Goal: Task Accomplishment & Management: Manage account settings

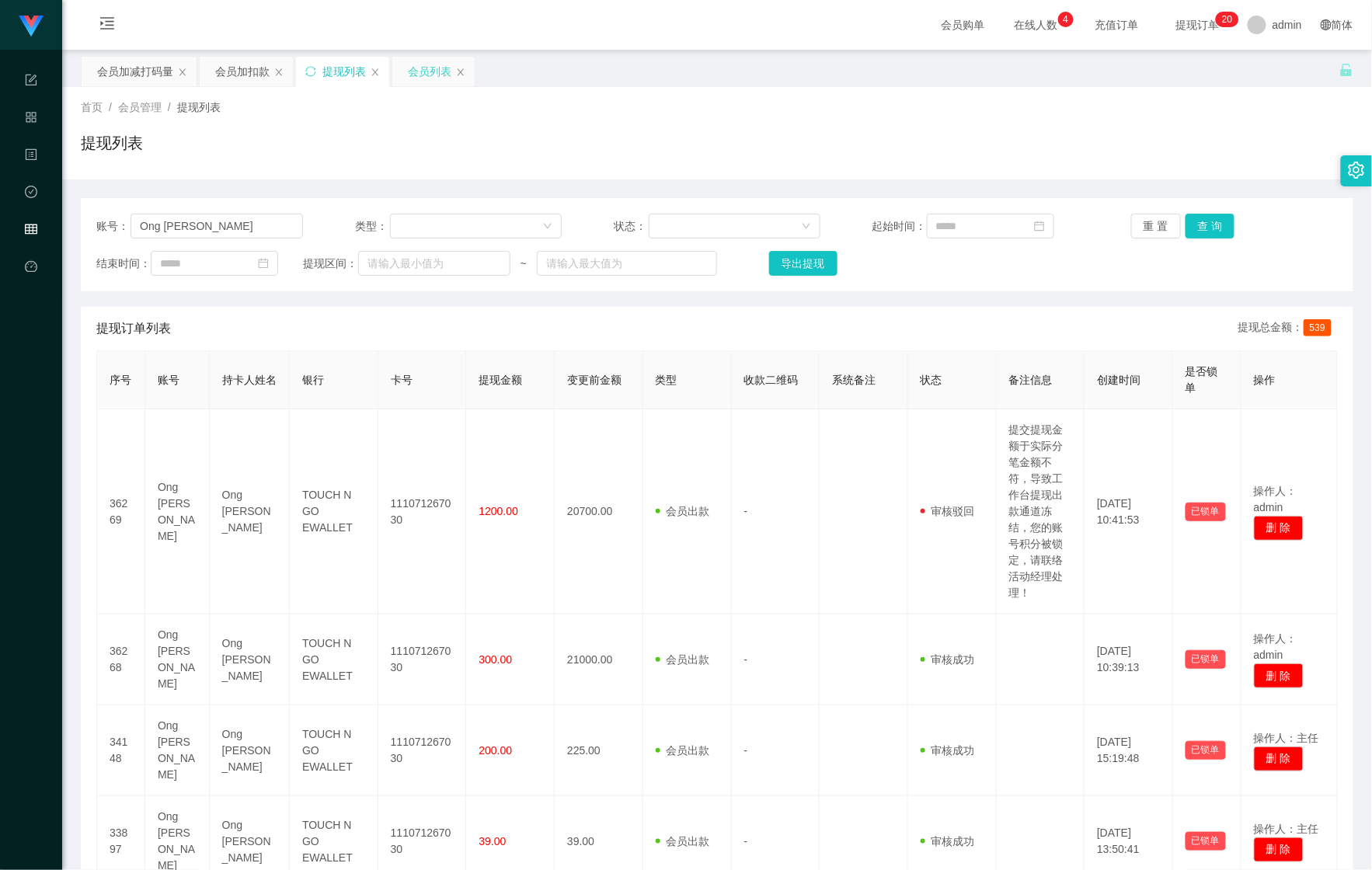
click at [427, 78] on div "会员列表" at bounding box center [430, 71] width 44 height 29
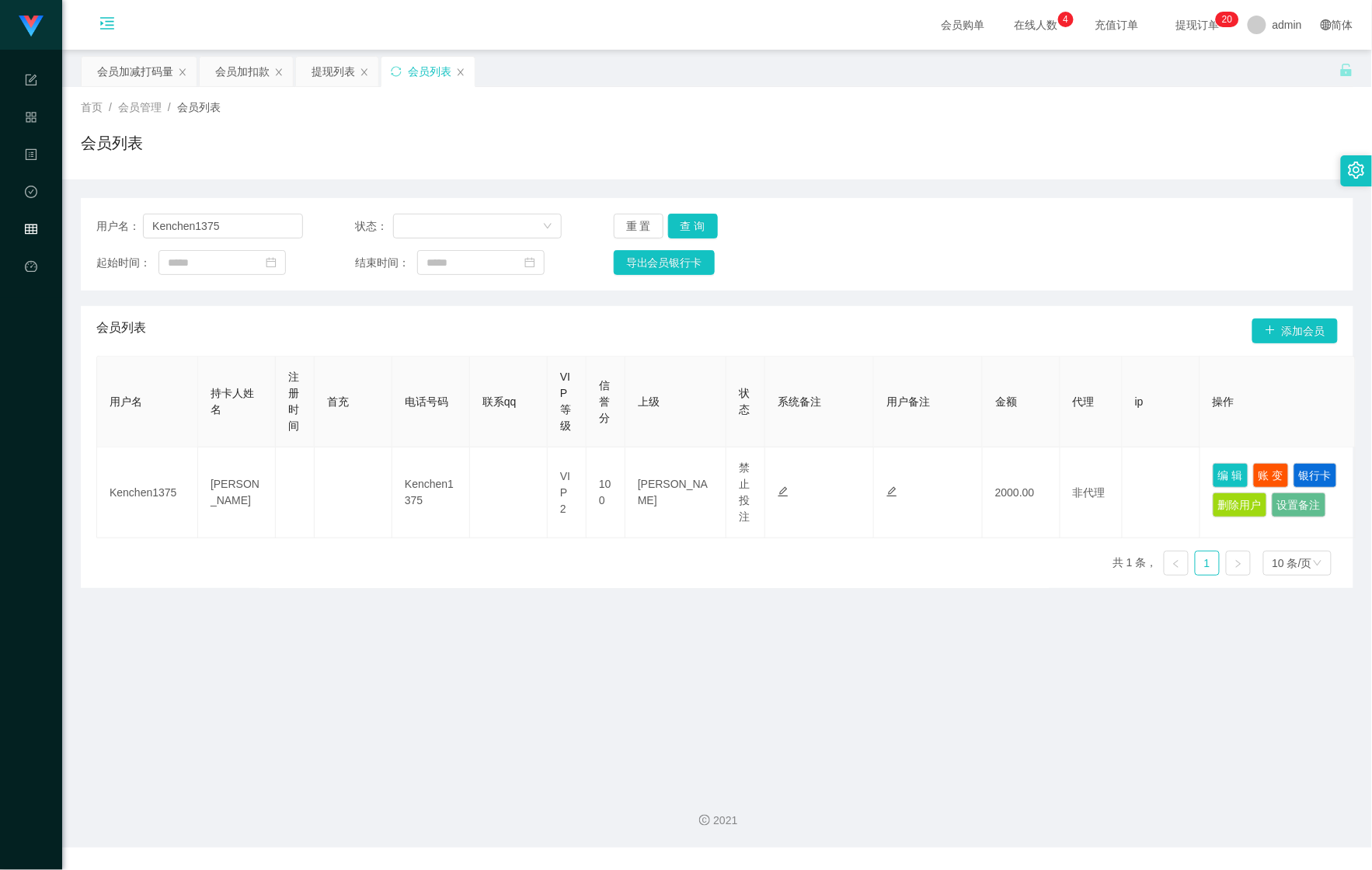
click at [112, 29] on icon "图标: menu-unfold" at bounding box center [108, 24] width 16 height 16
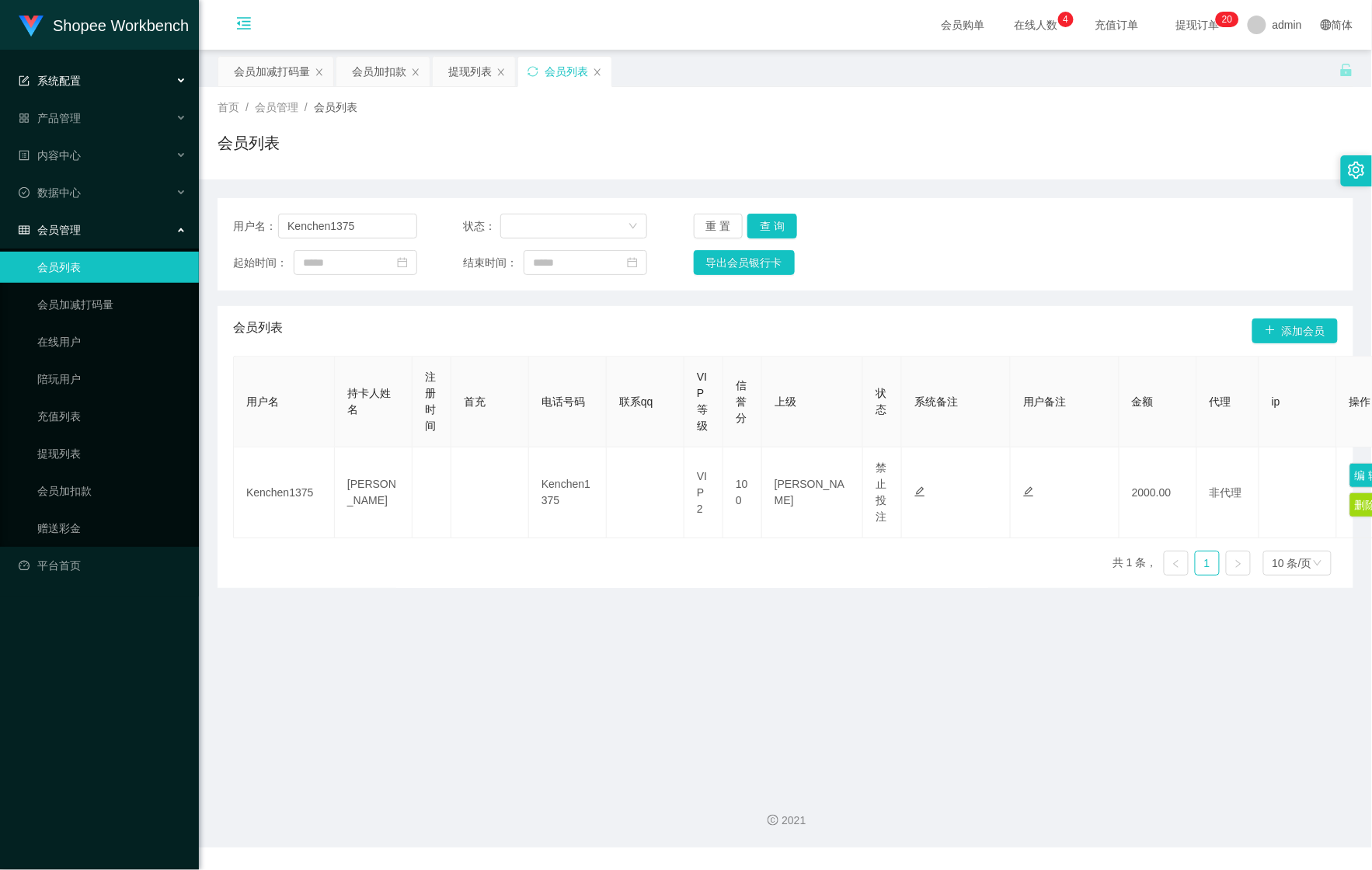
click at [119, 81] on div "系统配置" at bounding box center [99, 80] width 199 height 31
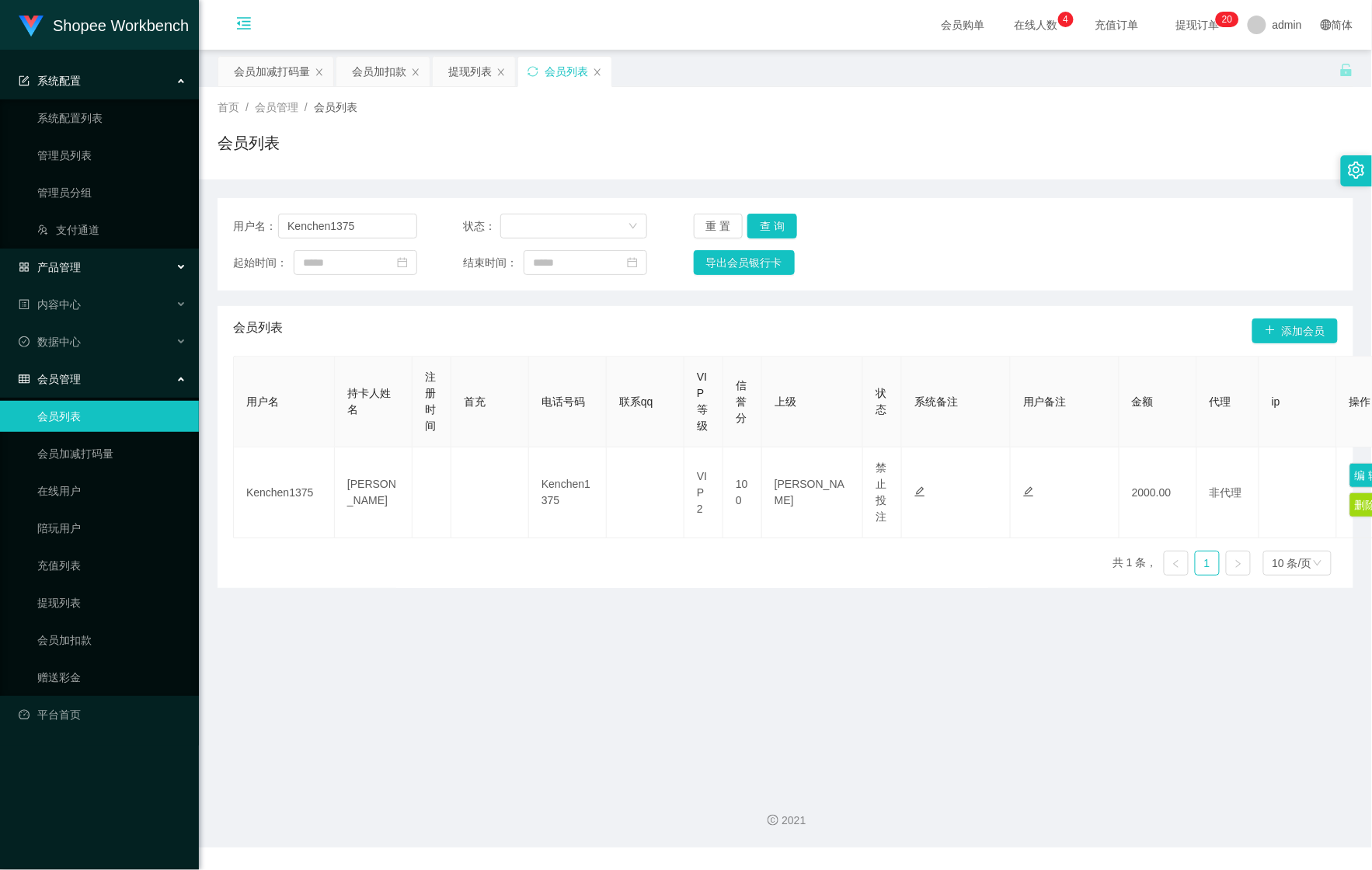
click at [119, 271] on div "产品管理" at bounding box center [99, 267] width 199 height 31
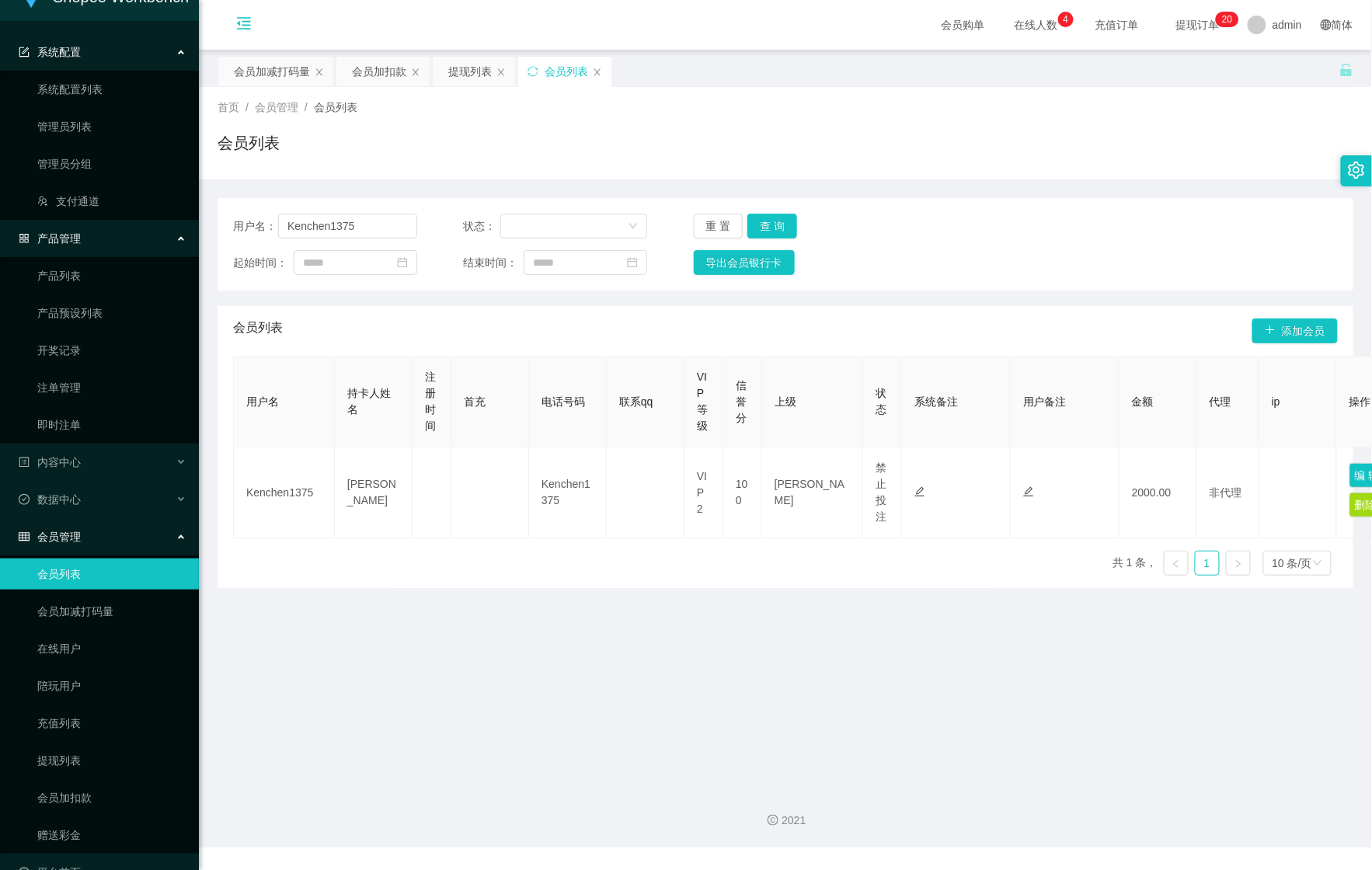
scroll to position [56, 0]
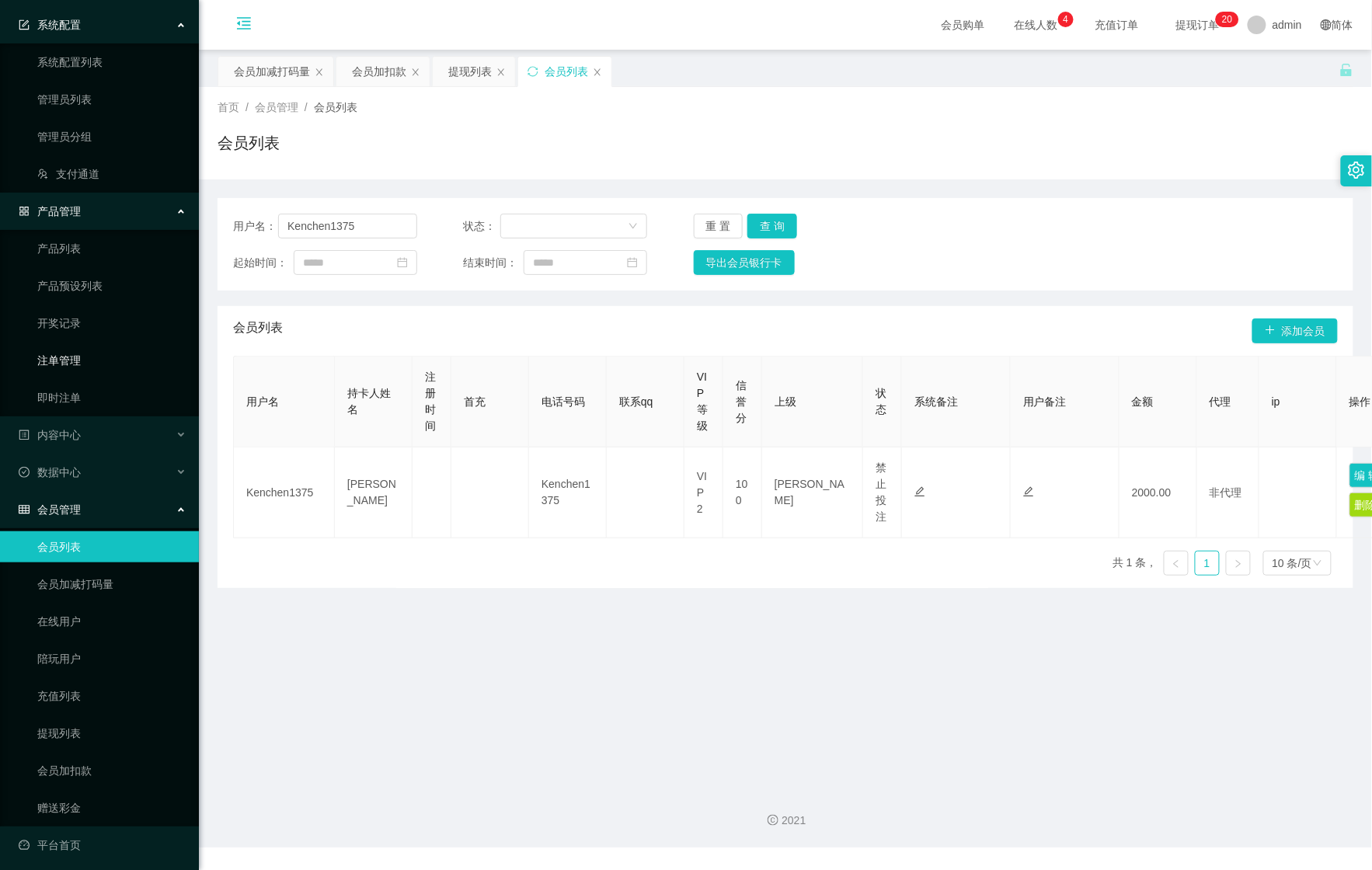
click at [113, 357] on link "注单管理" at bounding box center [112, 360] width 150 height 31
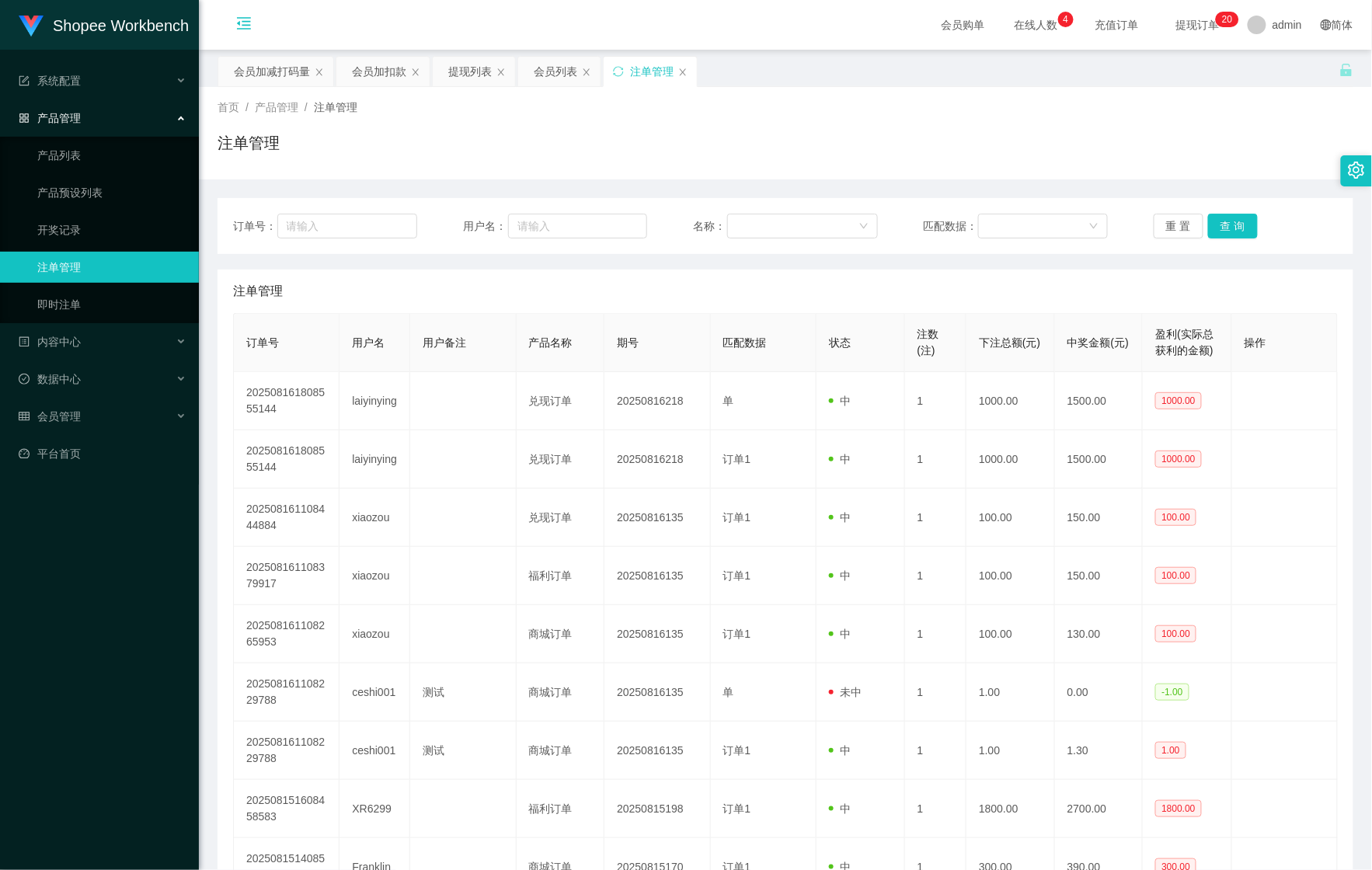
click at [237, 21] on icon "图标: menu-fold" at bounding box center [244, 24] width 16 height 16
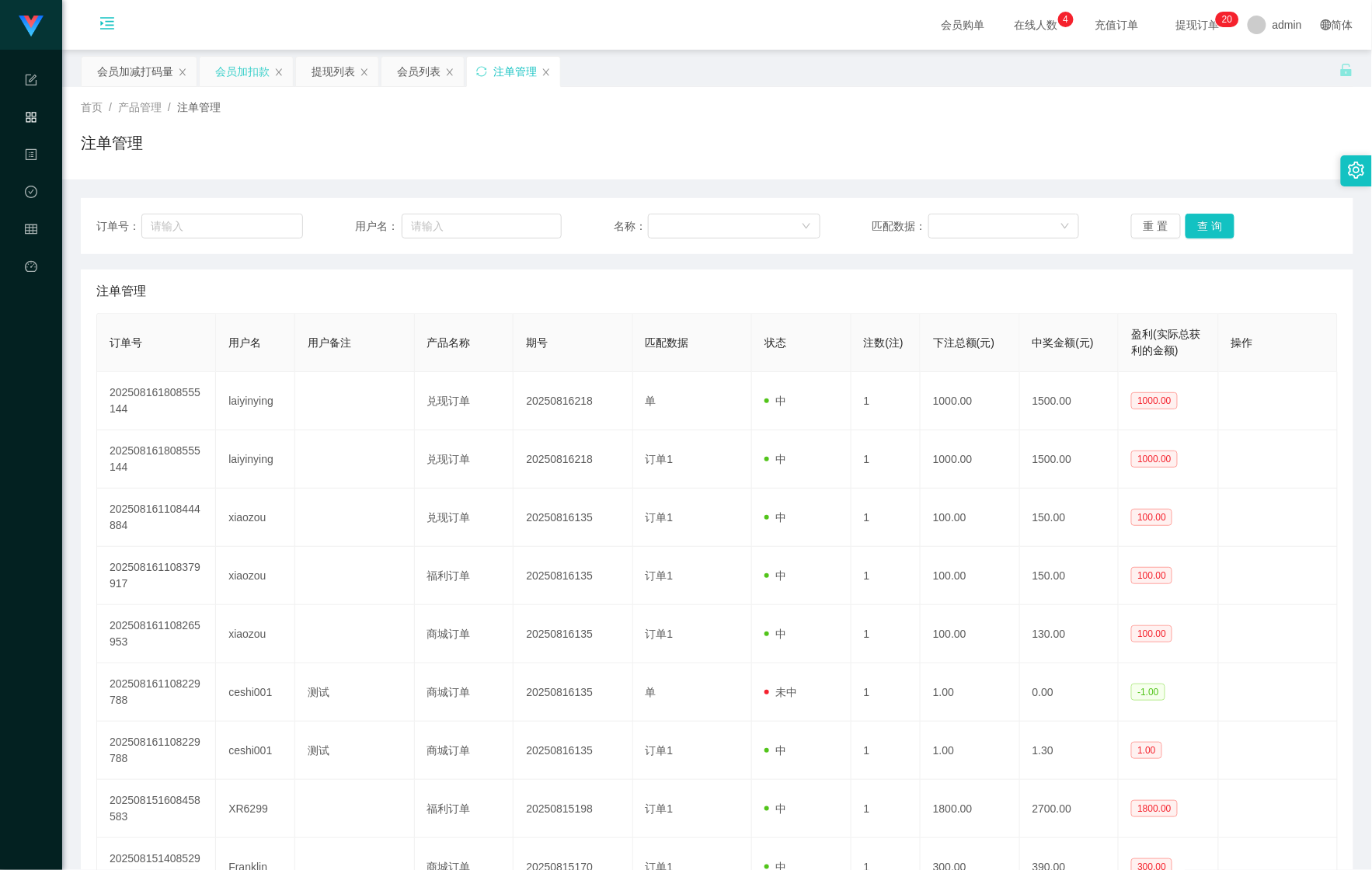
click at [232, 75] on div "会员加扣款" at bounding box center [242, 71] width 55 height 29
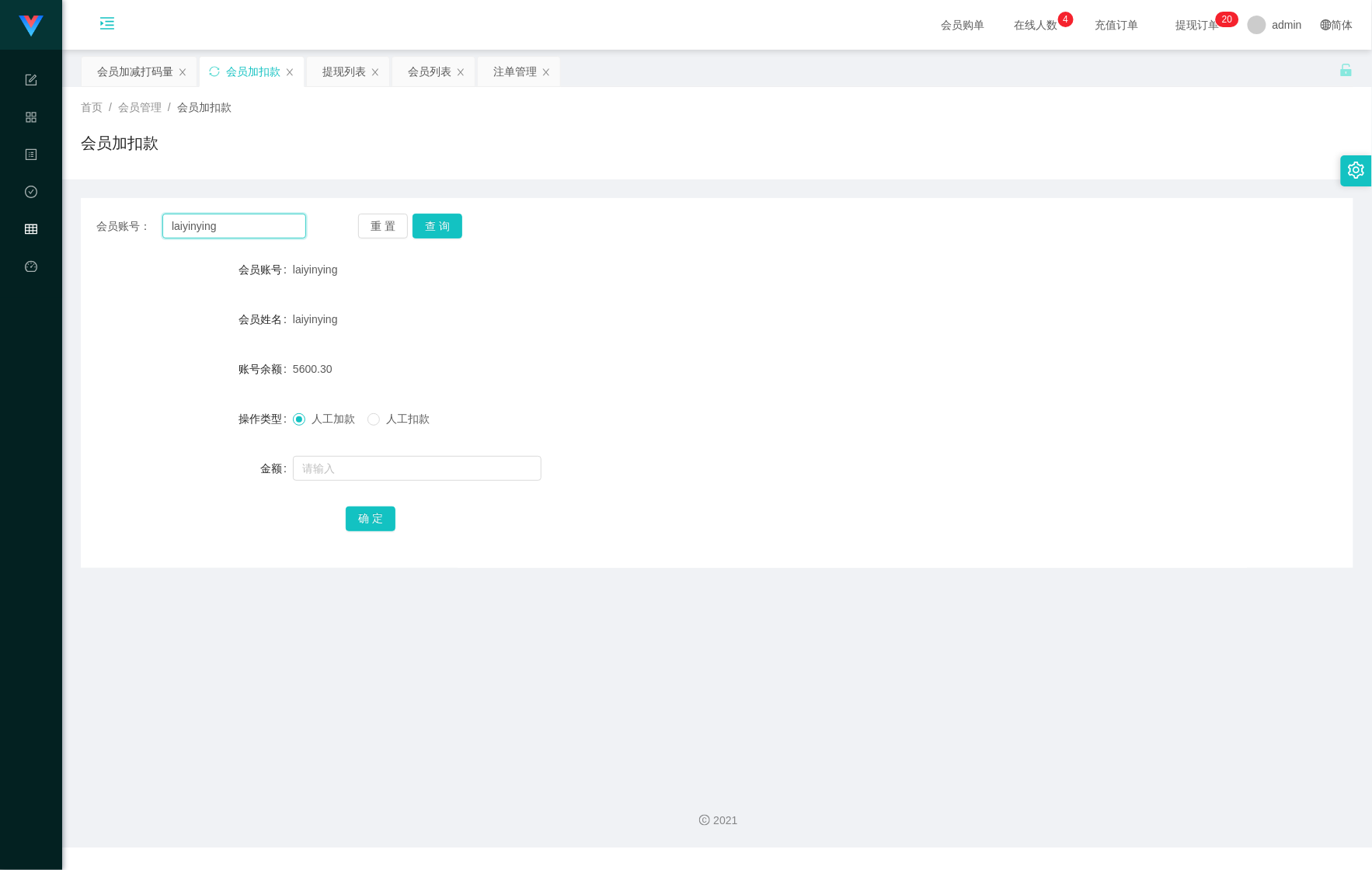
drag, startPoint x: 125, startPoint y: 221, endPoint x: 182, endPoint y: 221, distance: 57.0
click at [0, 221] on html "Shopee Workbench 系统配置 产品管理 内容中心 数据中心 会员管理 平台首页 保存配置 重置配置 整体风格设置 主题色 导航设置 内容区域宽度…" at bounding box center [686, 435] width 1372 height 870
paste input "6122627"
type input "6122627"
click at [423, 225] on button "查 询" at bounding box center [437, 225] width 50 height 25
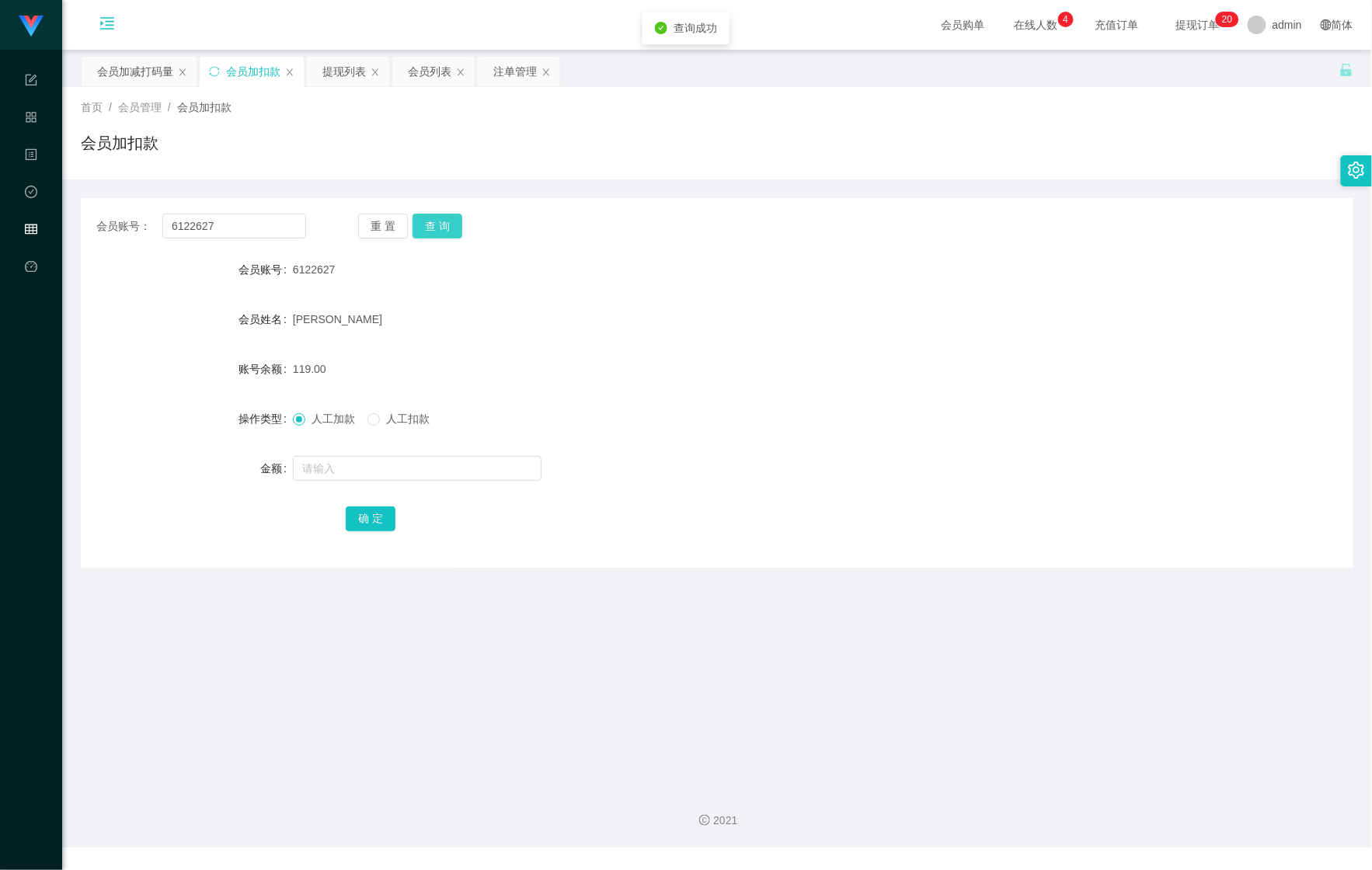
click at [423, 225] on button "查 询" at bounding box center [437, 225] width 50 height 25
click at [374, 463] on input "text" at bounding box center [417, 467] width 248 height 25
click at [349, 75] on div "提现列表" at bounding box center [344, 71] width 44 height 29
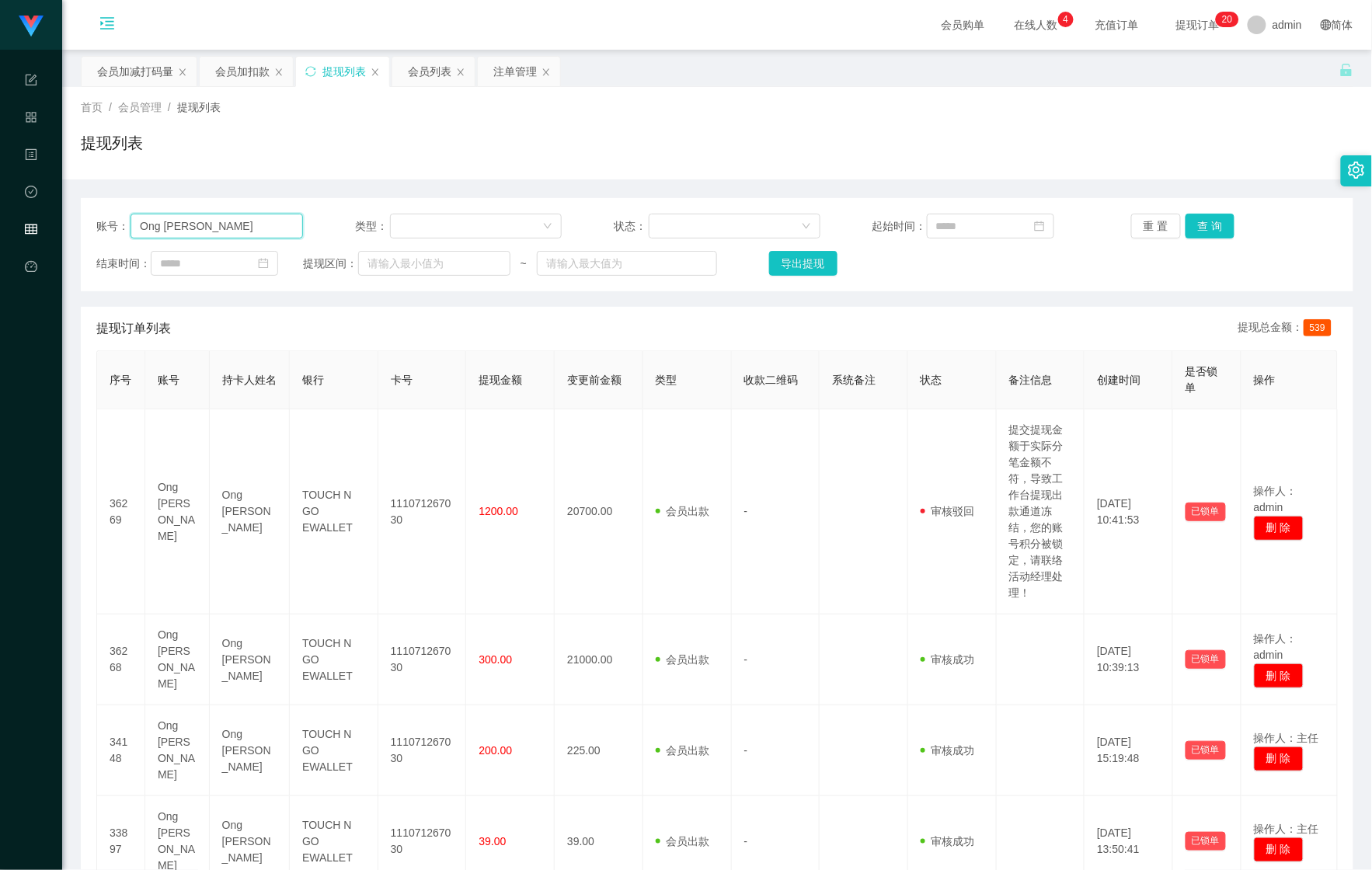
drag, startPoint x: 272, startPoint y: 231, endPoint x: 57, endPoint y: 231, distance: 215.0
click at [26, 233] on section "Shopee Workbench 系统配置 产品管理 内容中心 数据中心 会员管理 平台首页 保存配置 重置配置 整体风格设置 主题色 导航设置 内容区域宽度…" at bounding box center [686, 505] width 1372 height 1009
paste input "6122627"
type input "6122627"
drag, startPoint x: 1206, startPoint y: 210, endPoint x: 1206, endPoint y: 221, distance: 11.0
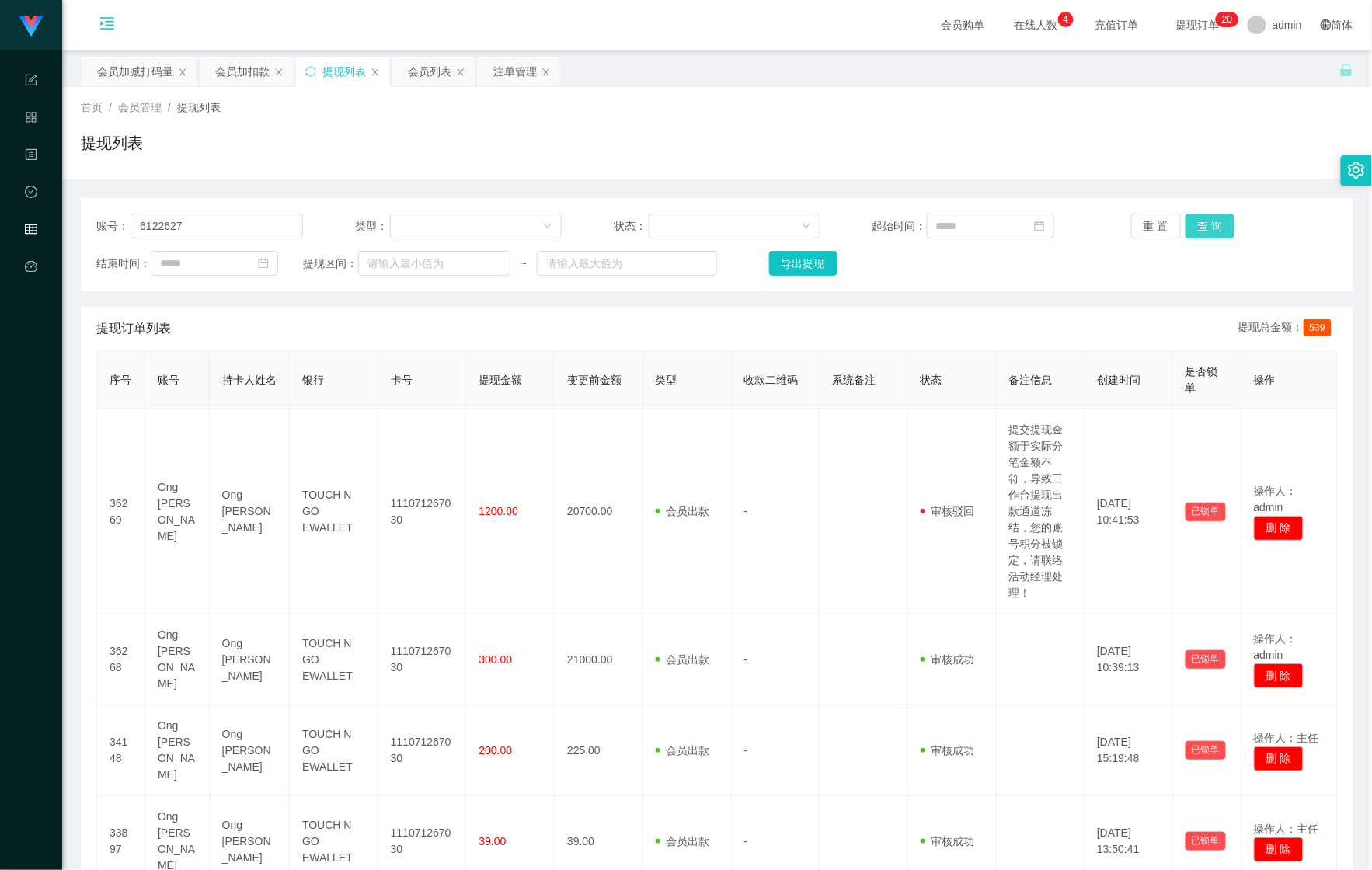
click at [1206, 210] on div "账号： 6122627 类型： 状态： 起始时间： 重 置 查 询 结束时间： 提现区间： ~ 导出提现" at bounding box center [717, 244] width 1273 height 93
click at [1206, 221] on button "查 询" at bounding box center [1211, 225] width 50 height 25
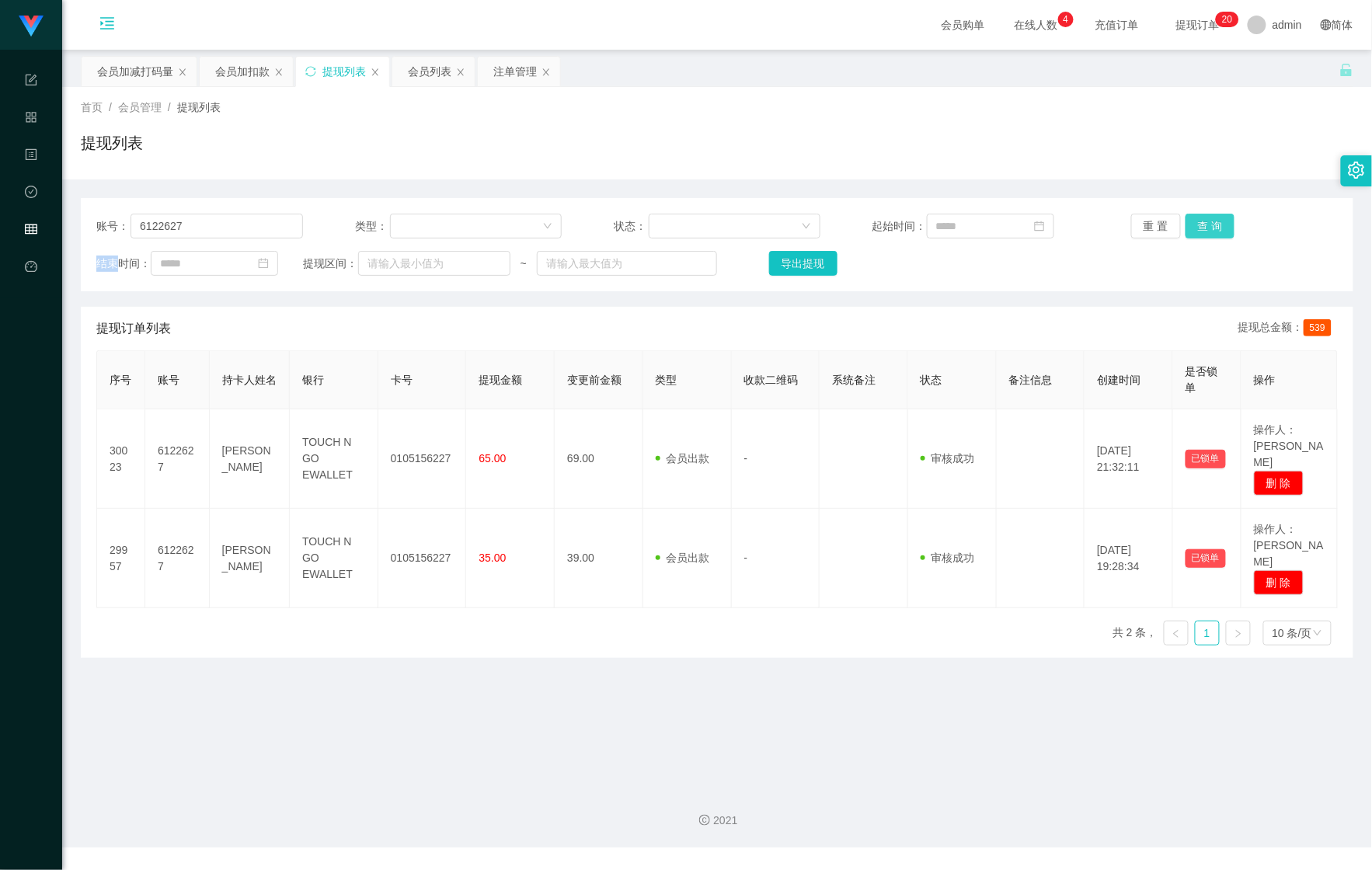
click at [1206, 221] on div "重 置 查 询" at bounding box center [1234, 225] width 207 height 25
click at [420, 81] on div "会员列表" at bounding box center [430, 71] width 44 height 29
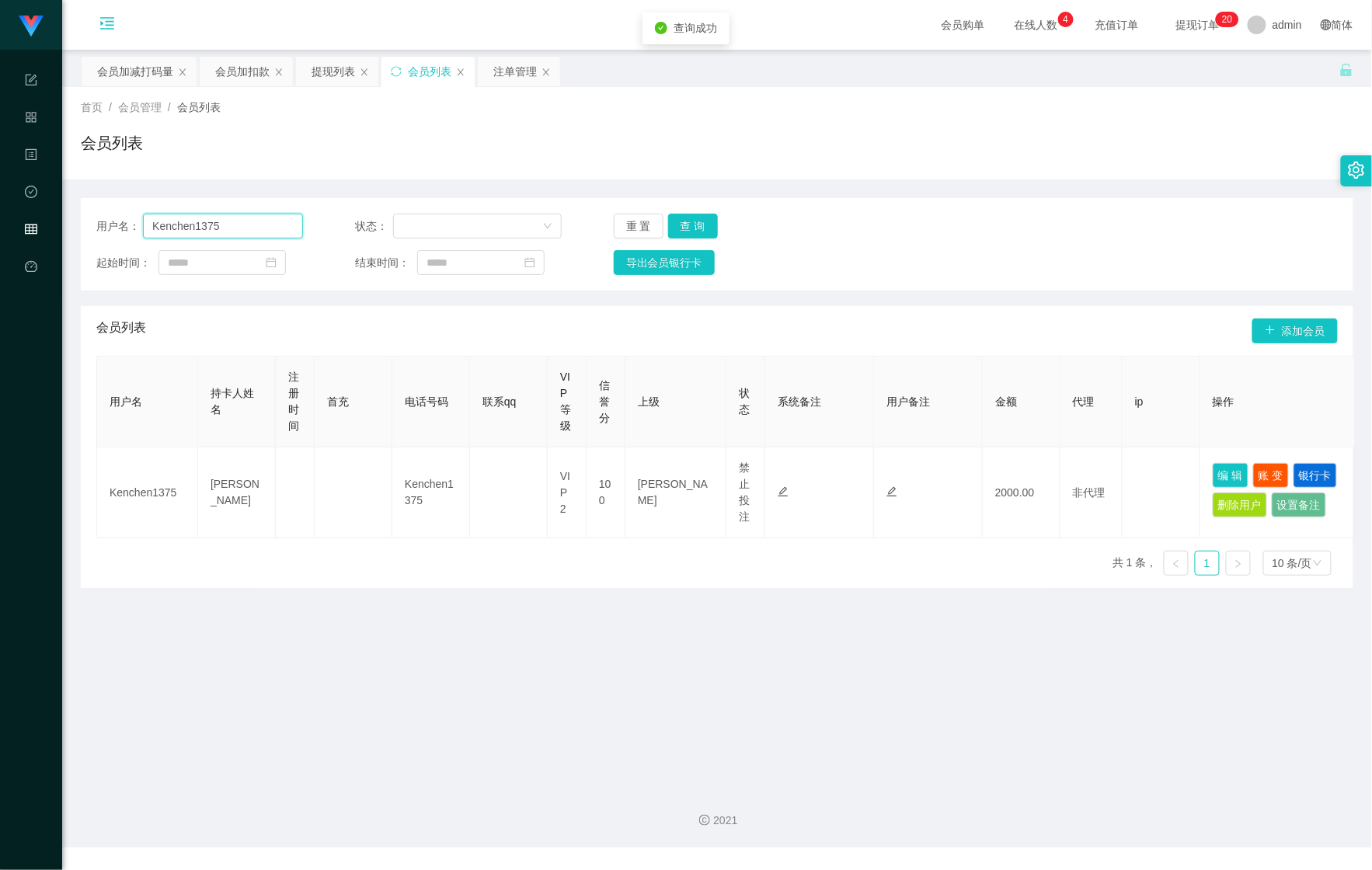
drag, startPoint x: 123, startPoint y: 218, endPoint x: 58, endPoint y: 218, distance: 65.0
click at [55, 218] on section "Shopee Workbench 系统配置 产品管理 内容中心 数据中心 会员管理 平台首页 保存配置 重置配置 整体风格设置 主题色 导航设置 内容区域宽度…" at bounding box center [686, 423] width 1372 height 847
paste input "6122627"
type input "6122627"
click at [679, 211] on div "用户名： 6122627 状态： 重 置 查 询 起始时间： 结束时间： 导出会员银行卡" at bounding box center [717, 244] width 1273 height 93
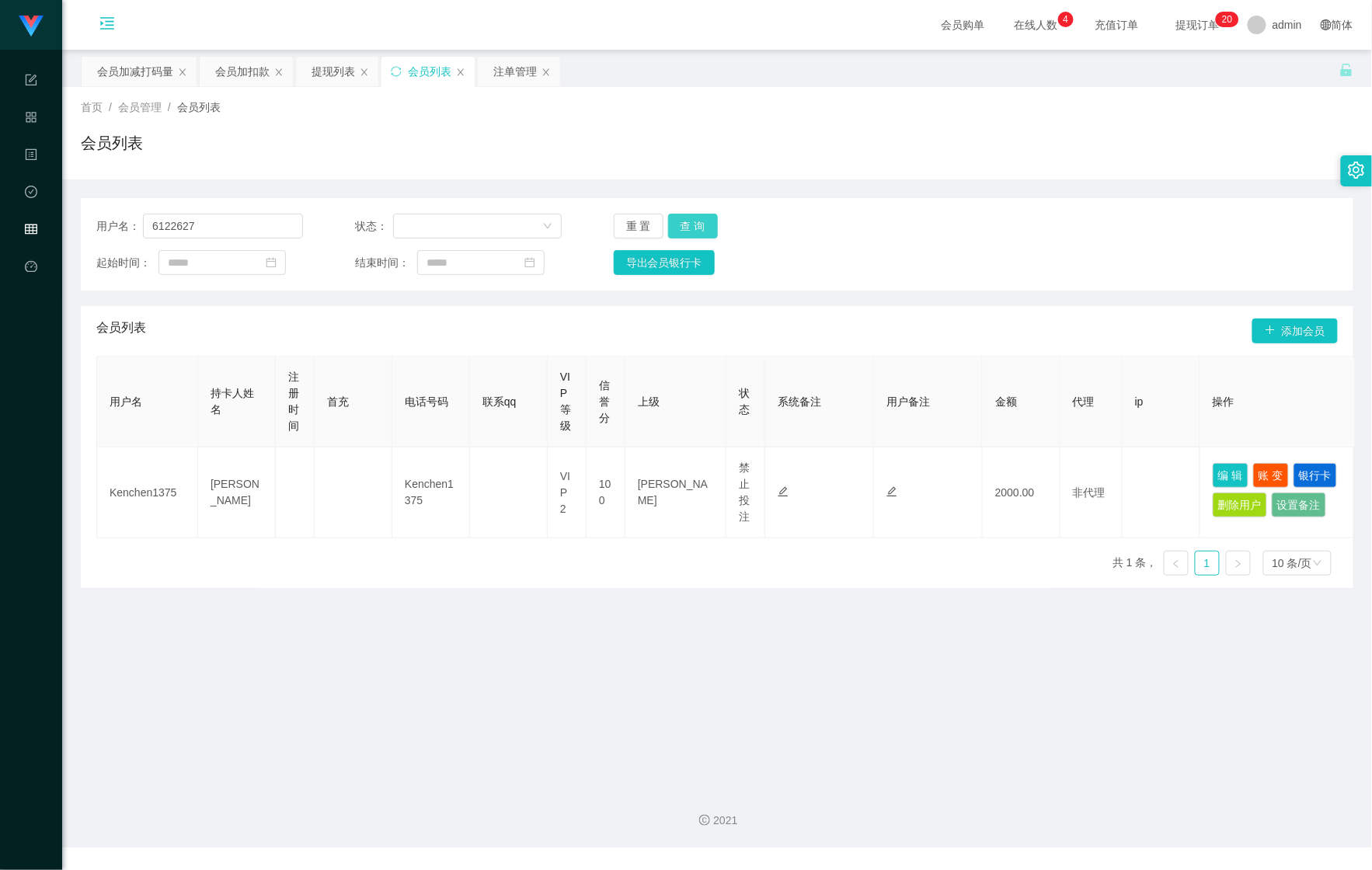
click at [680, 216] on button "查 询" at bounding box center [693, 225] width 50 height 25
click at [682, 221] on button "查 询" at bounding box center [702, 225] width 66 height 25
click at [517, 78] on div "注单管理" at bounding box center [515, 71] width 44 height 29
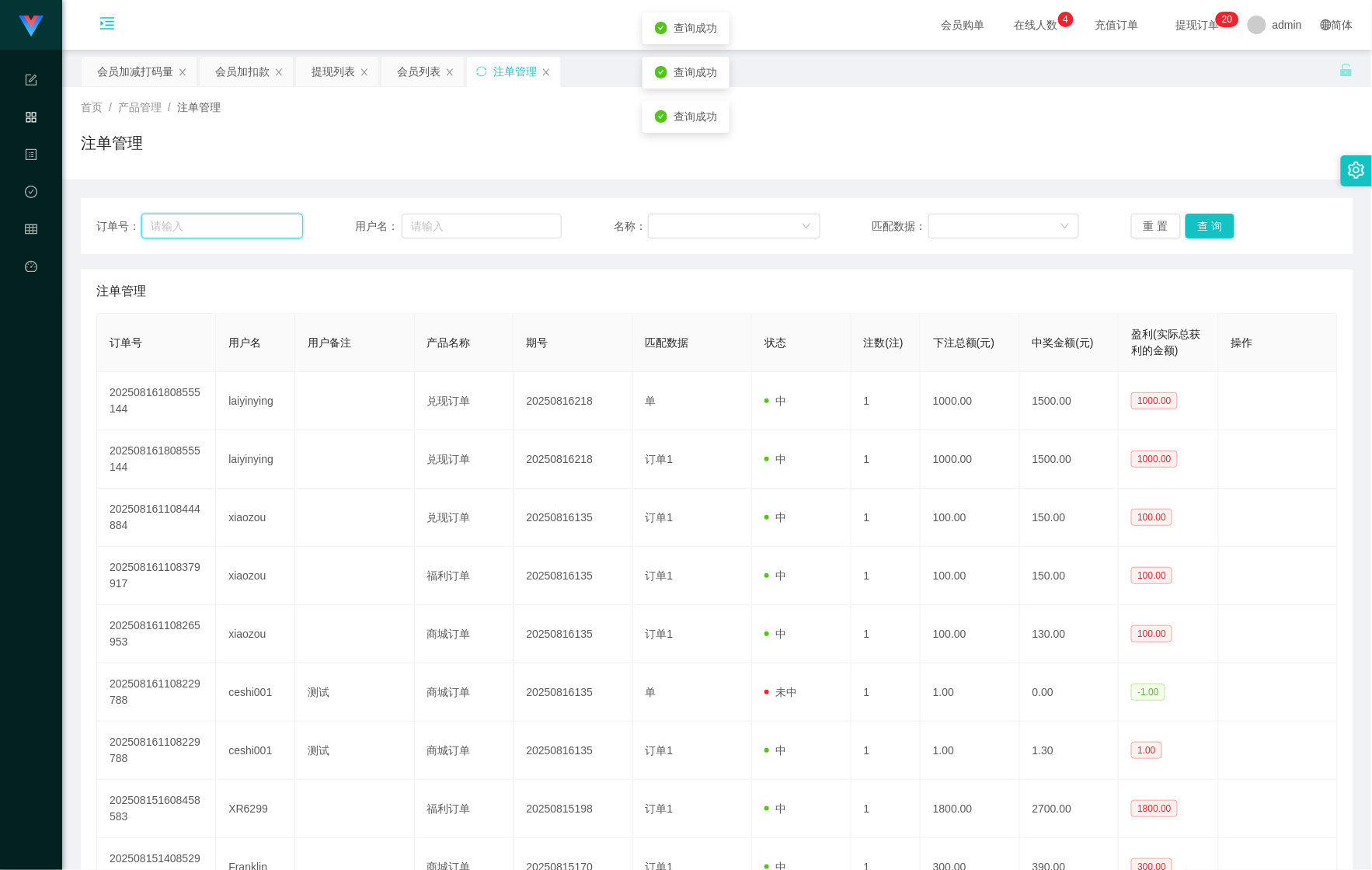
click at [275, 221] on input "text" at bounding box center [222, 225] width 161 height 25
paste input "6122627"
type input "6122627"
drag, startPoint x: 250, startPoint y: 229, endPoint x: -59, endPoint y: 232, distance: 309.0
click at [0, 232] on html "Shopee Workbench 系统配置 产品管理 内容中心 数据中心 会员管理 平台首页 保存配置 重置配置 整体风格设置 主题色 导航设置 内容区域宽度…" at bounding box center [686, 435] width 1372 height 870
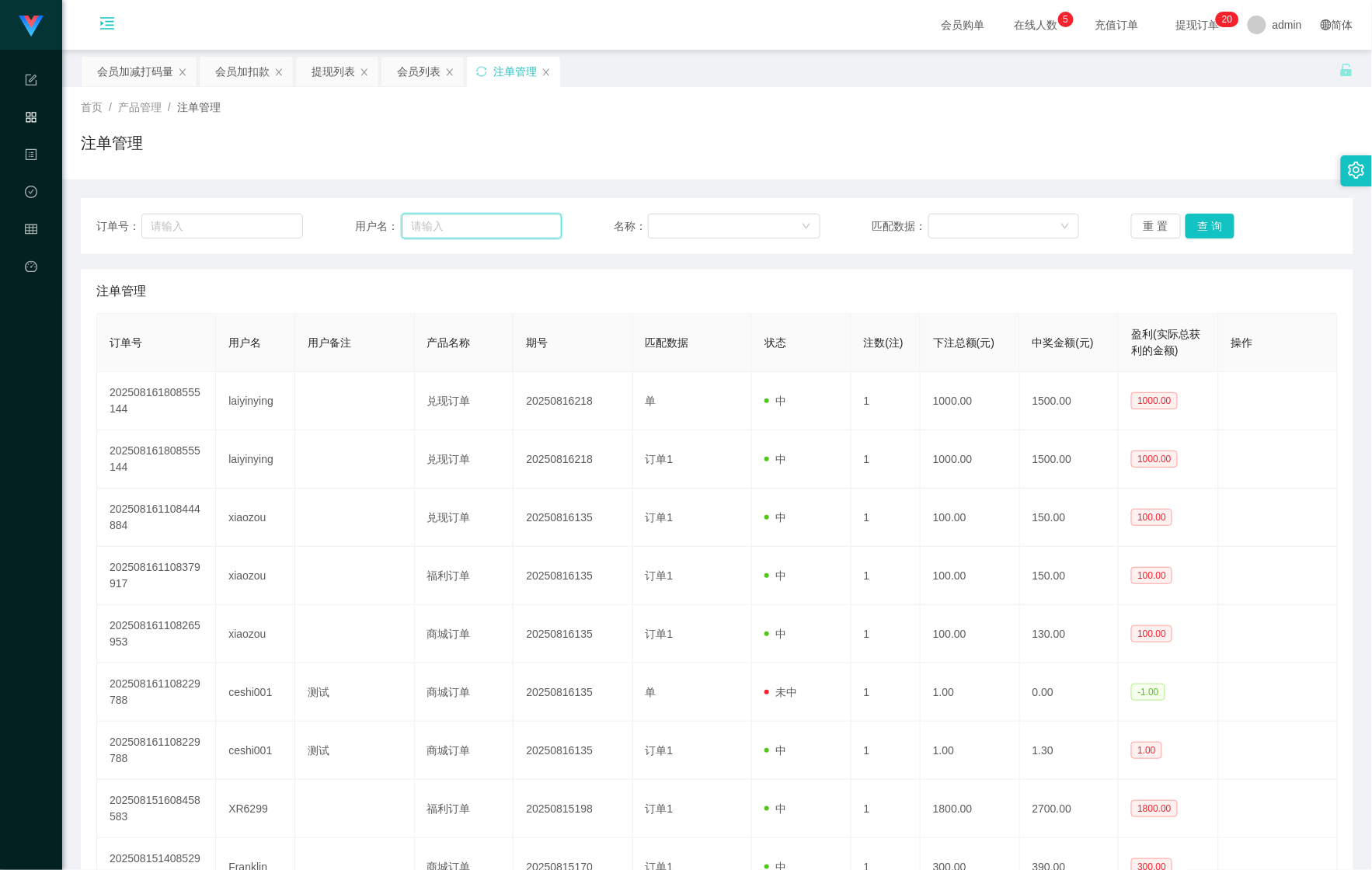
drag, startPoint x: 463, startPoint y: 225, endPoint x: 473, endPoint y: 221, distance: 10.8
click at [463, 225] on input "text" at bounding box center [482, 225] width 160 height 25
paste input "6122627"
type input "6122627"
drag, startPoint x: 1206, startPoint y: 221, endPoint x: 1196, endPoint y: 219, distance: 10.2
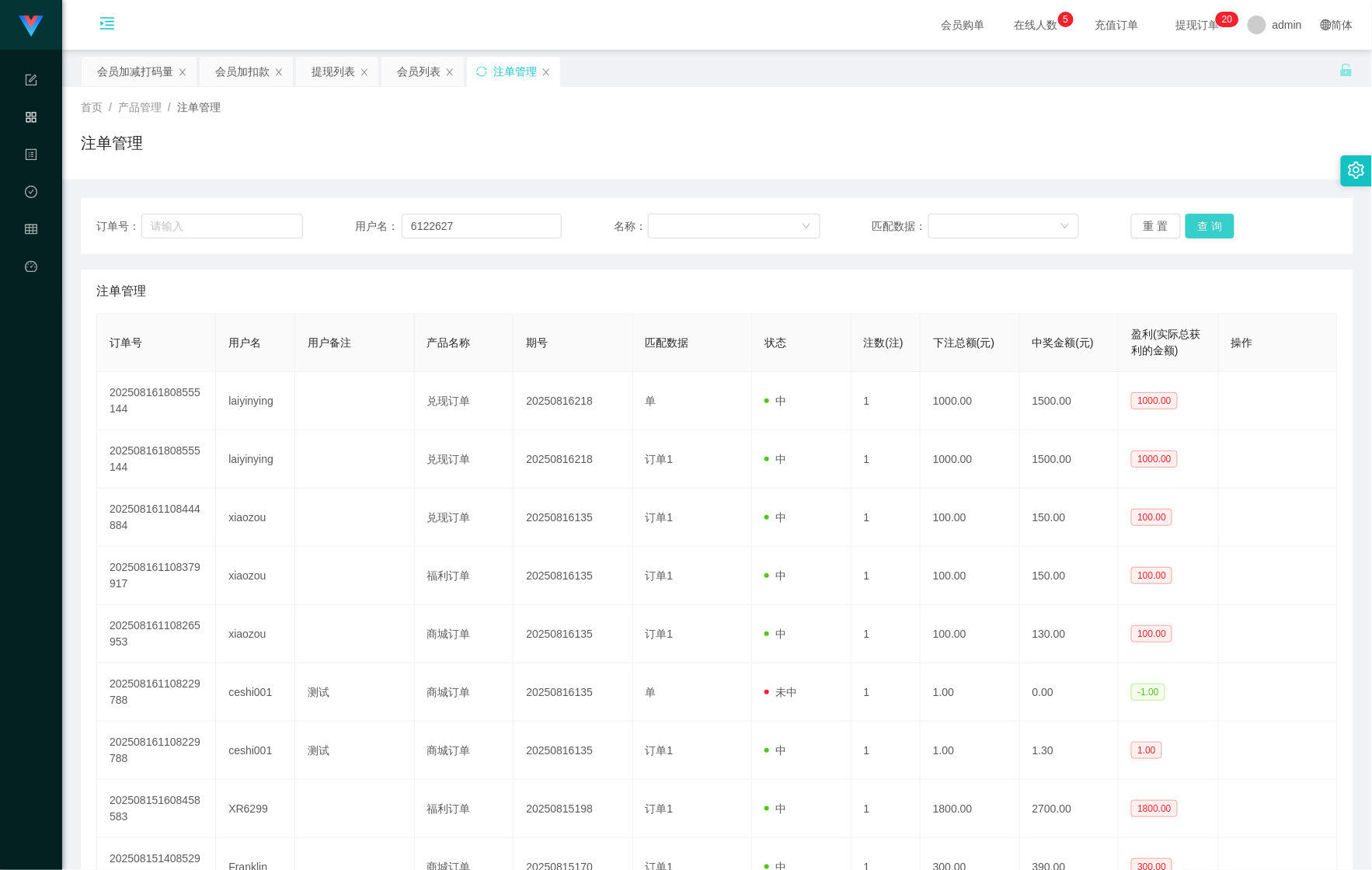
click at [1206, 221] on button "查 询" at bounding box center [1211, 225] width 50 height 25
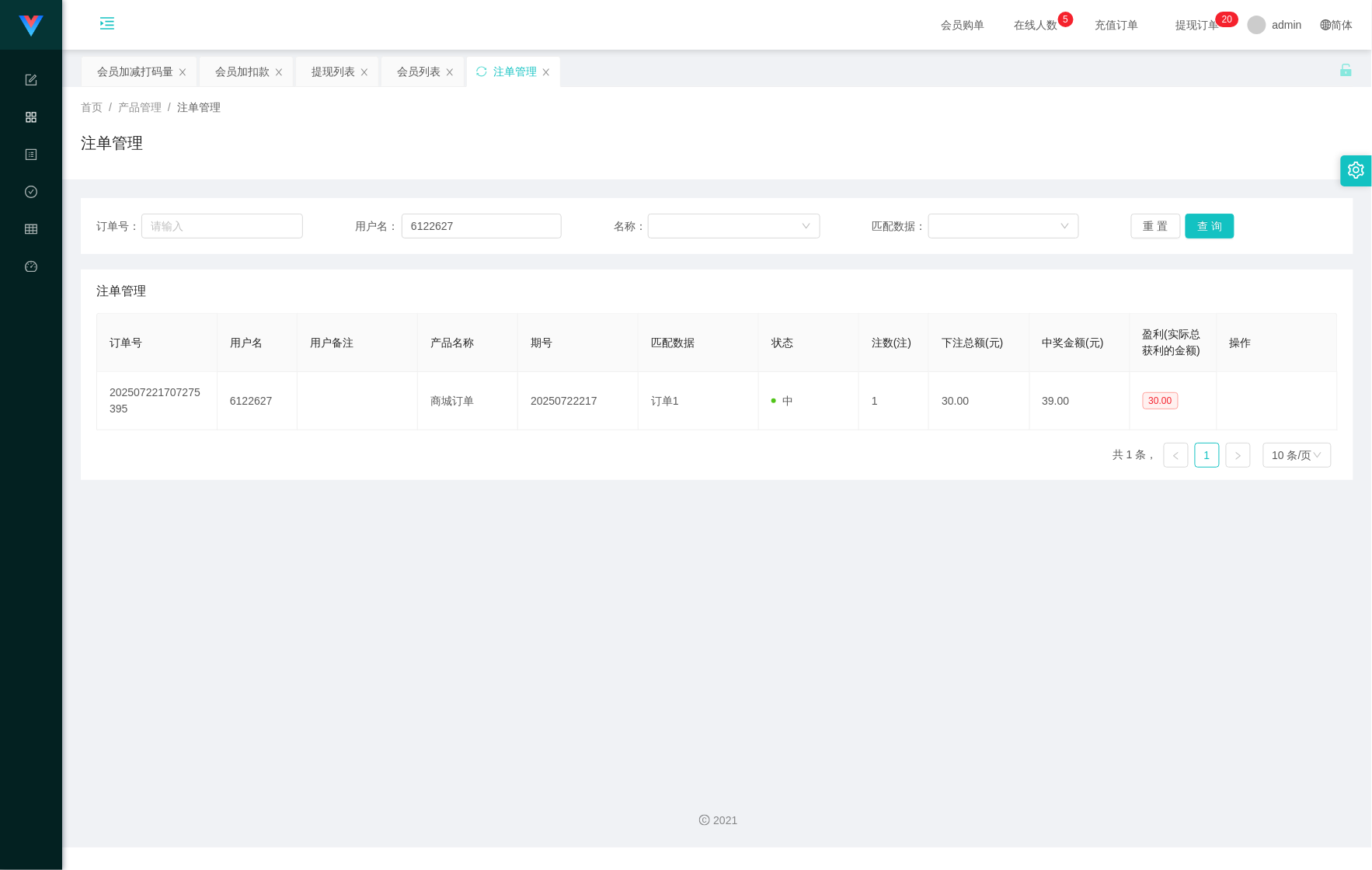
click at [333, 91] on div "首页 / 产品管理 / 注单管理 / 注单管理" at bounding box center [718, 133] width 1310 height 93
click at [436, 82] on div "会员列表" at bounding box center [419, 71] width 44 height 29
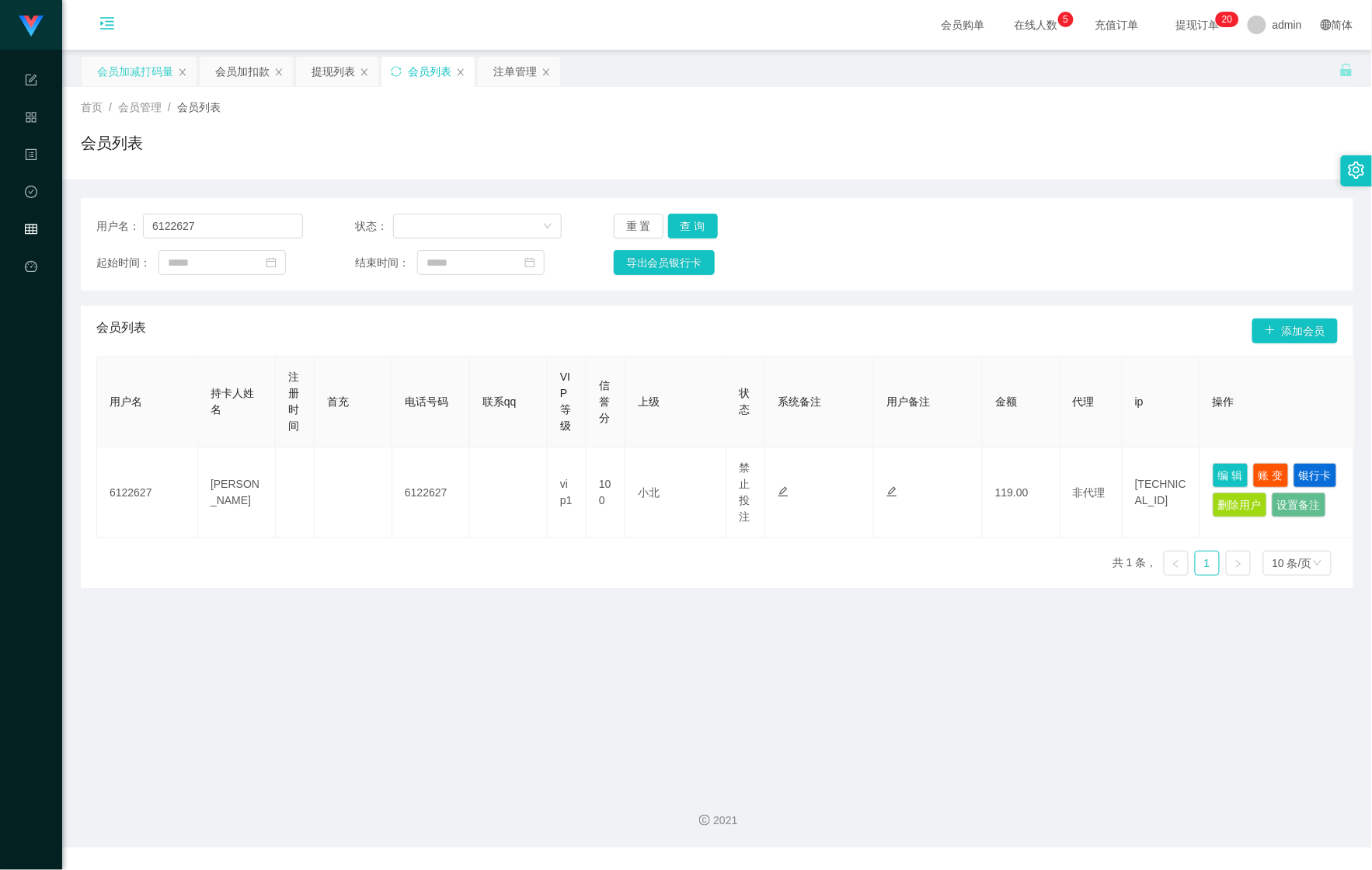
drag, startPoint x: 151, startPoint y: 87, endPoint x: 113, endPoint y: 74, distance: 40.2
click at [146, 85] on div "关闭左侧 关闭右侧 关闭其它 刷新页面 会员加减打码量 会员加扣款 提现列表 会员列表 注单管理 首页 / 会员管理 / 会员列表 / 会员列表 用户名： 6…" at bounding box center [717, 322] width 1273 height 532
click at [100, 69] on div "会员加减打码量" at bounding box center [135, 71] width 76 height 29
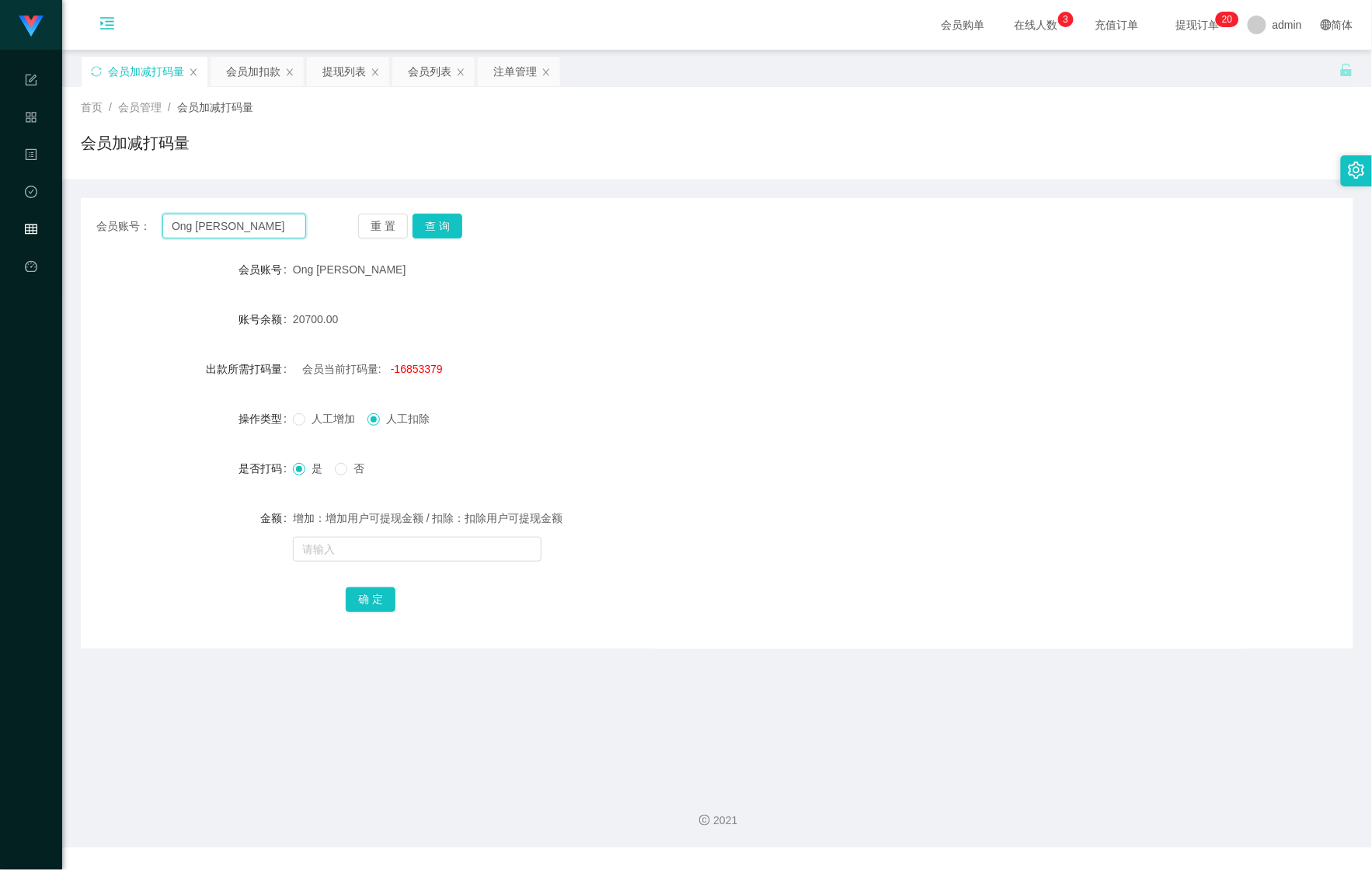
drag, startPoint x: 123, startPoint y: 211, endPoint x: 82, endPoint y: 205, distance: 41.4
click at [0, 191] on html "Shopee Workbench 系统配置 产品管理 内容中心 数据中心 会员管理 平台首页 保存配置 重置配置 整体风格设置 主题色 导航设置 内容区域宽度…" at bounding box center [686, 435] width 1372 height 870
paste input "6122627"
type input "6122627"
click at [418, 227] on button "查 询" at bounding box center [437, 225] width 50 height 25
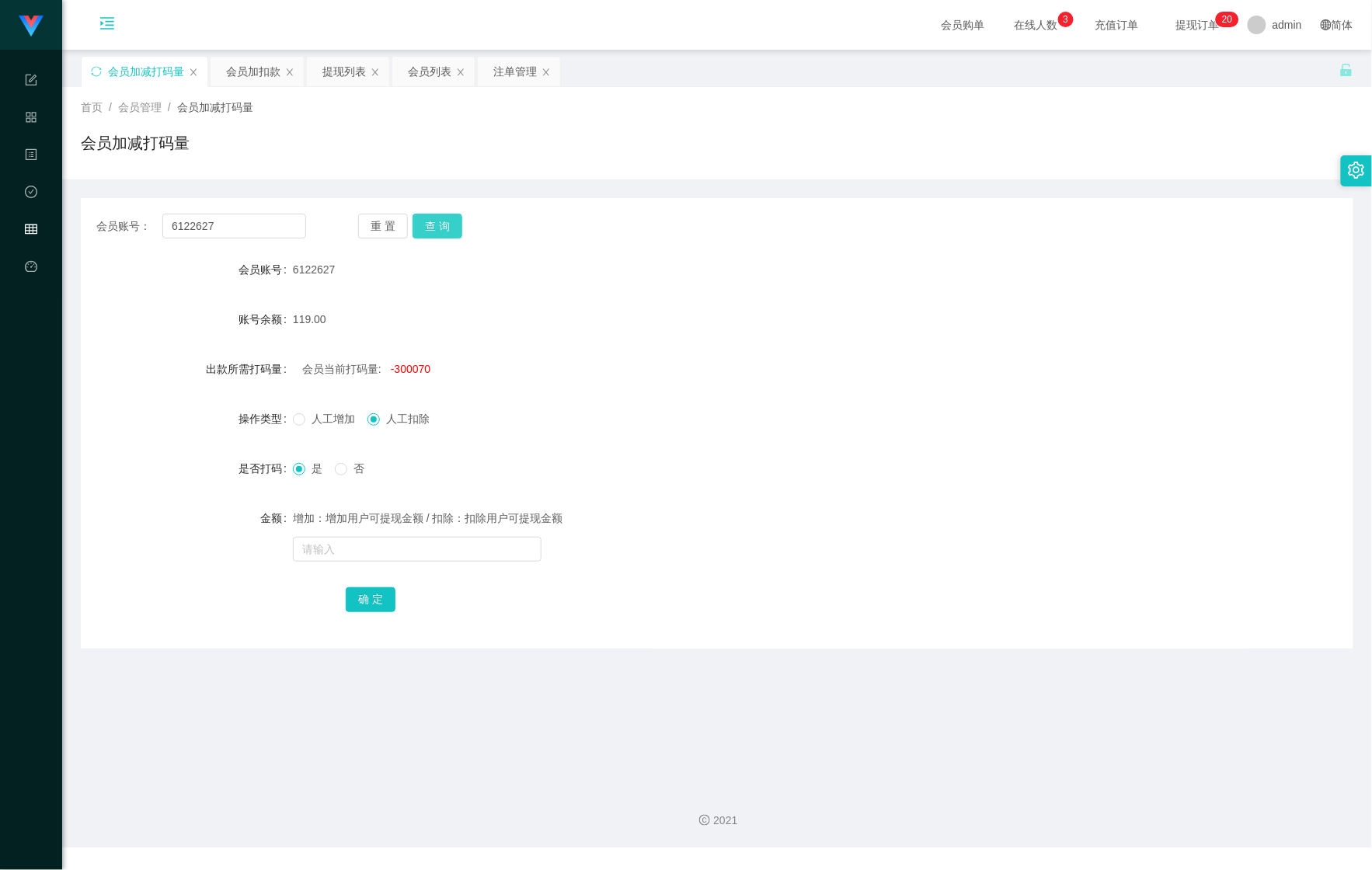
drag, startPoint x: 418, startPoint y: 227, endPoint x: 418, endPoint y: 247, distance: 20.0
click at [418, 232] on button "查 询" at bounding box center [437, 225] width 50 height 25
click at [419, 74] on div "会员列表" at bounding box center [430, 71] width 44 height 29
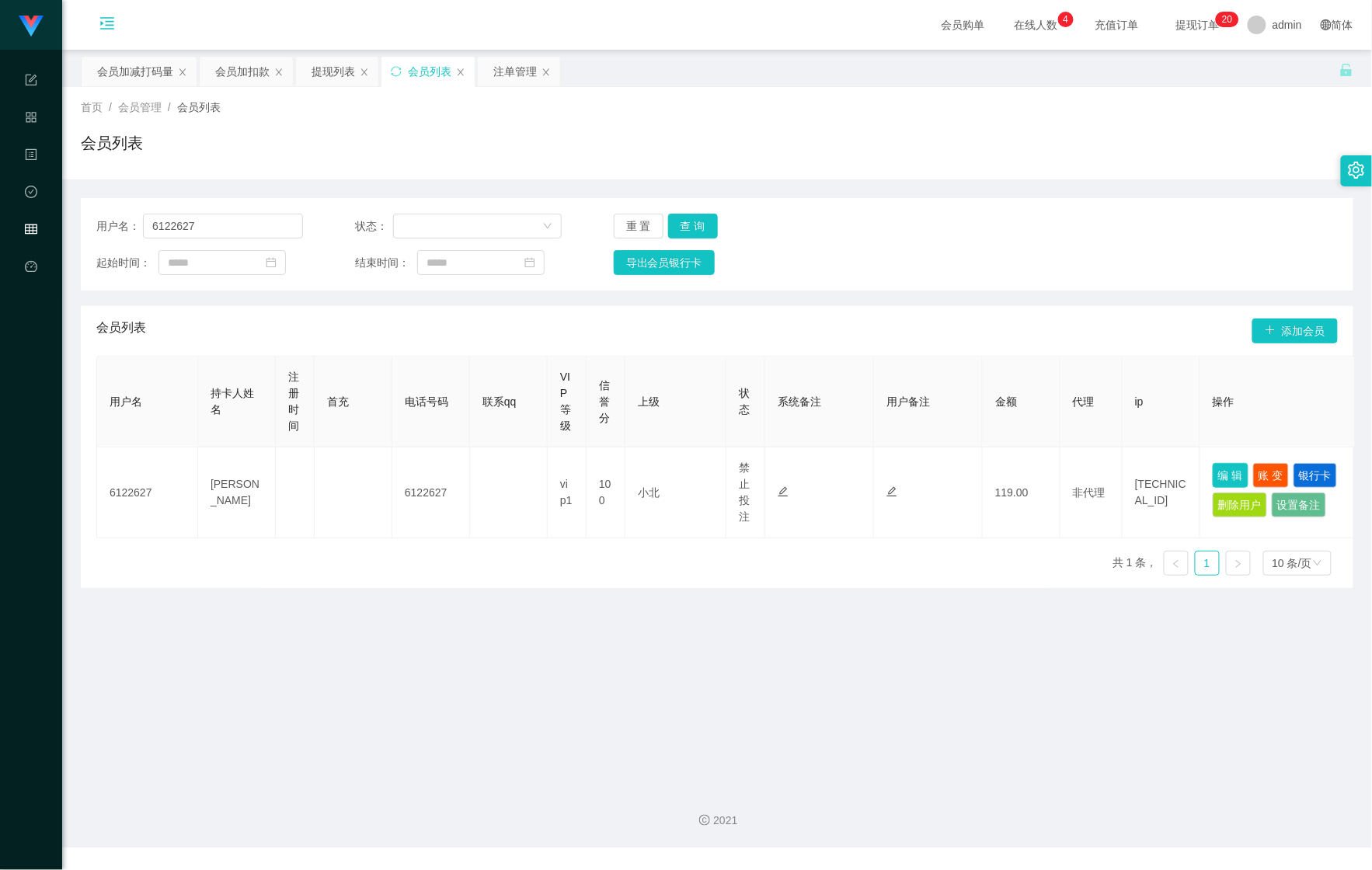
click at [1233, 463] on button "编 辑" at bounding box center [1230, 475] width 36 height 25
type input "6122627"
type input "[PERSON_NAME]"
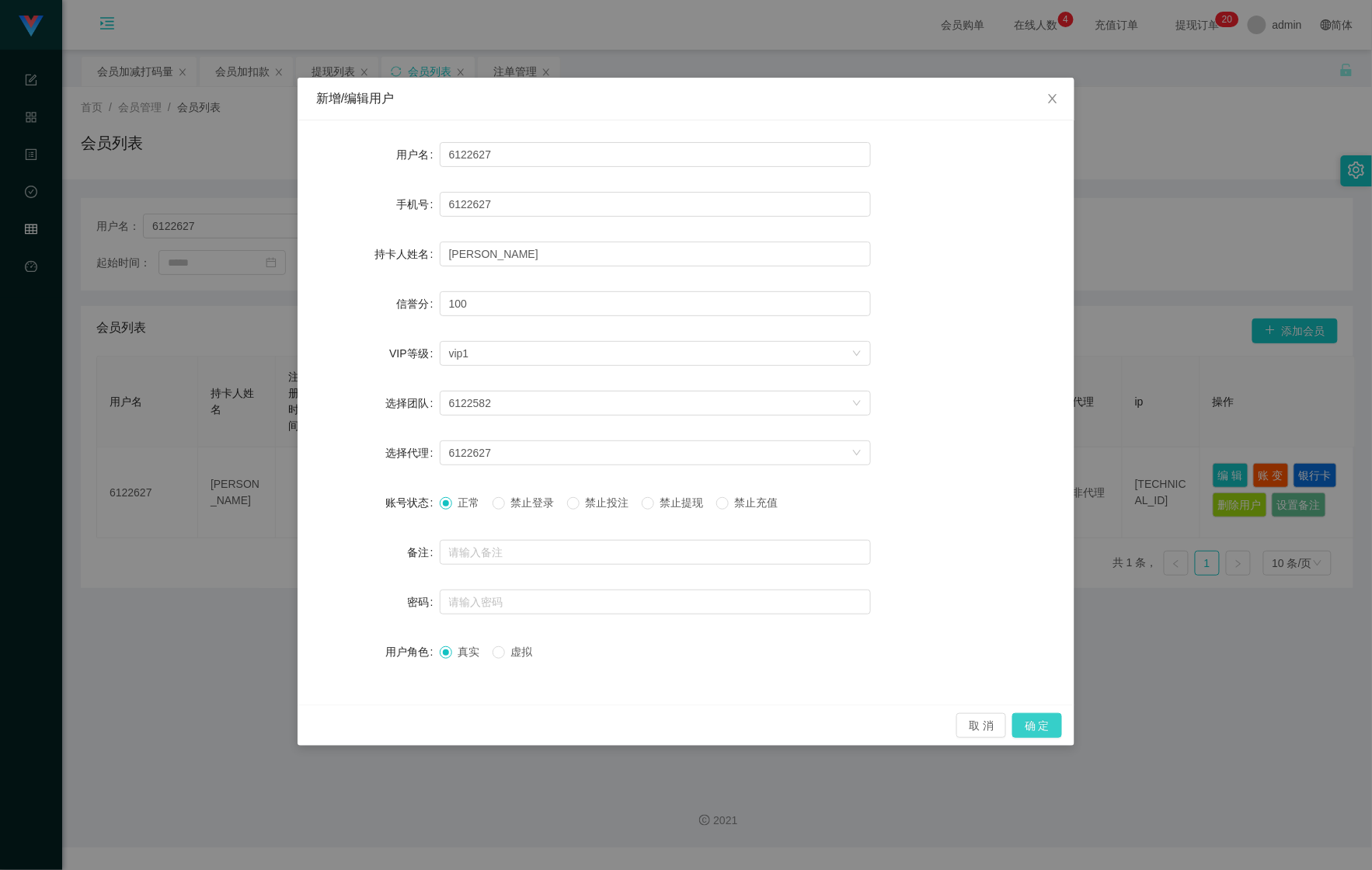
click at [1038, 722] on button "确 定" at bounding box center [1037, 725] width 50 height 25
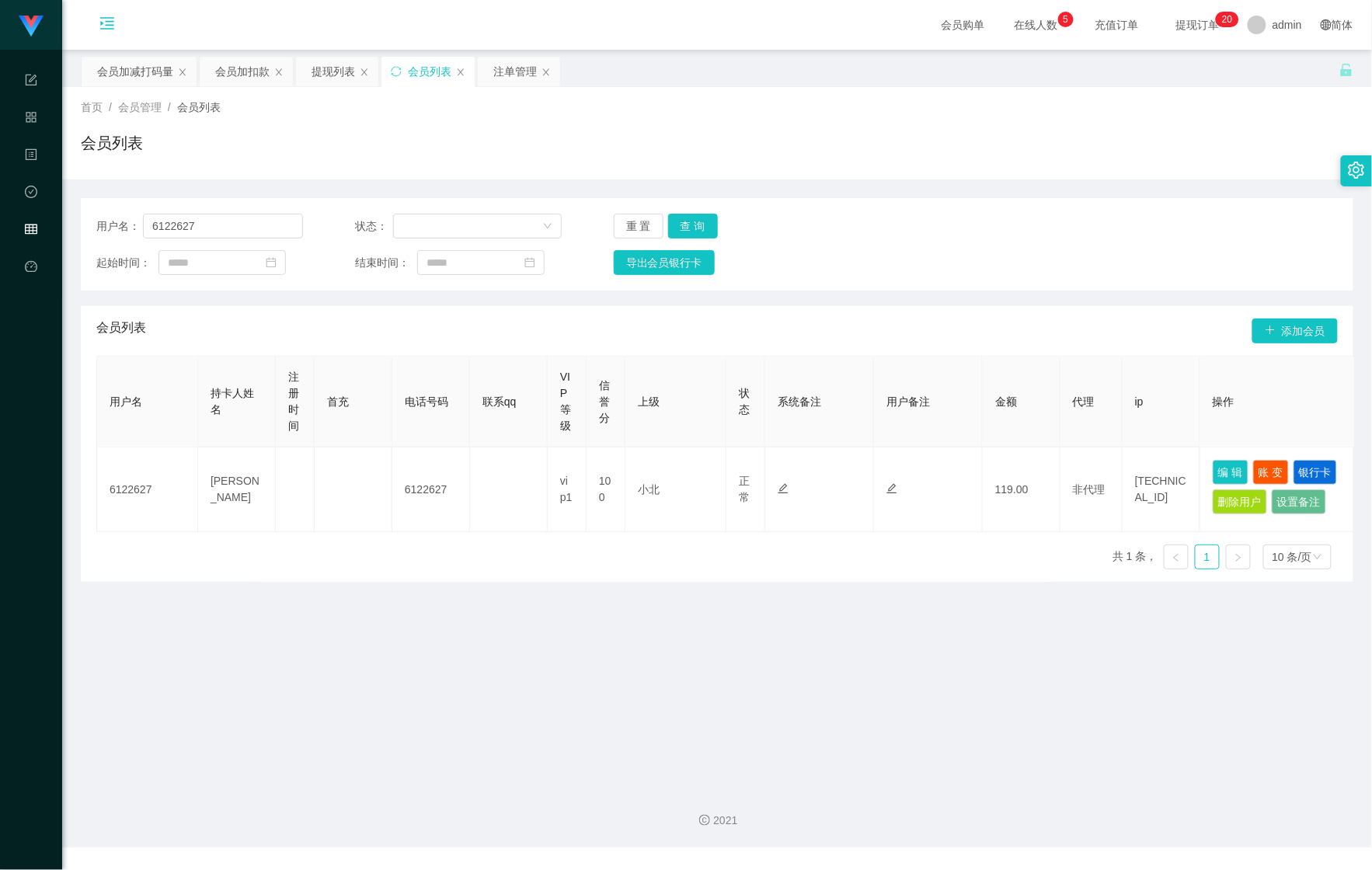
click at [709, 206] on div "用户名： 6122627 状态： 重 置 查 询 起始时间： 结束时间： 导出会员银行卡" at bounding box center [717, 244] width 1273 height 93
click at [693, 214] on button "查 询" at bounding box center [693, 225] width 50 height 25
click at [693, 214] on button "查 询" at bounding box center [702, 225] width 66 height 25
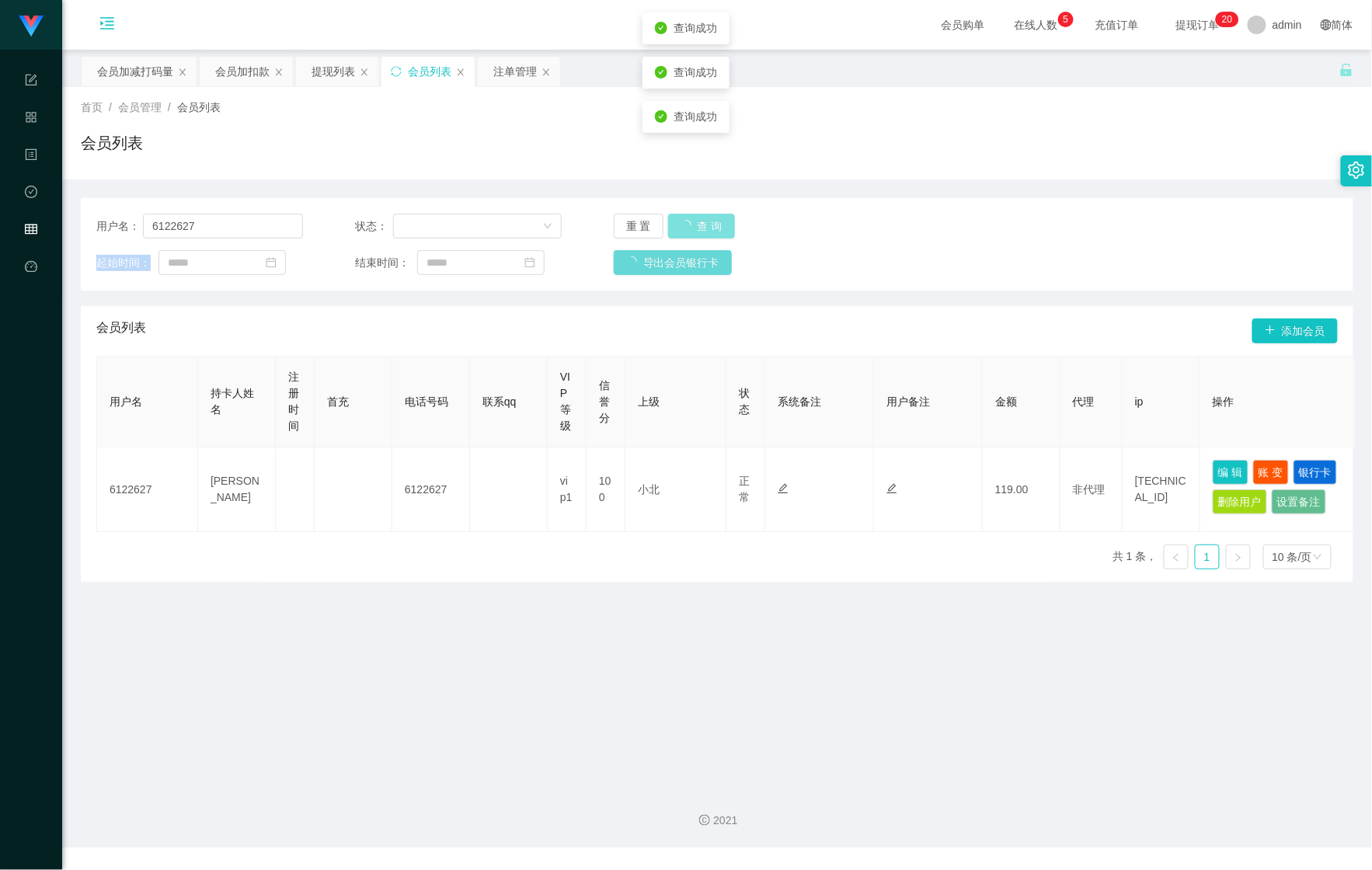
click at [693, 214] on div "重 置 查 询" at bounding box center [717, 225] width 207 height 25
click at [693, 214] on button "查 询" at bounding box center [693, 225] width 50 height 25
click at [669, 214] on button "查 询" at bounding box center [693, 225] width 50 height 25
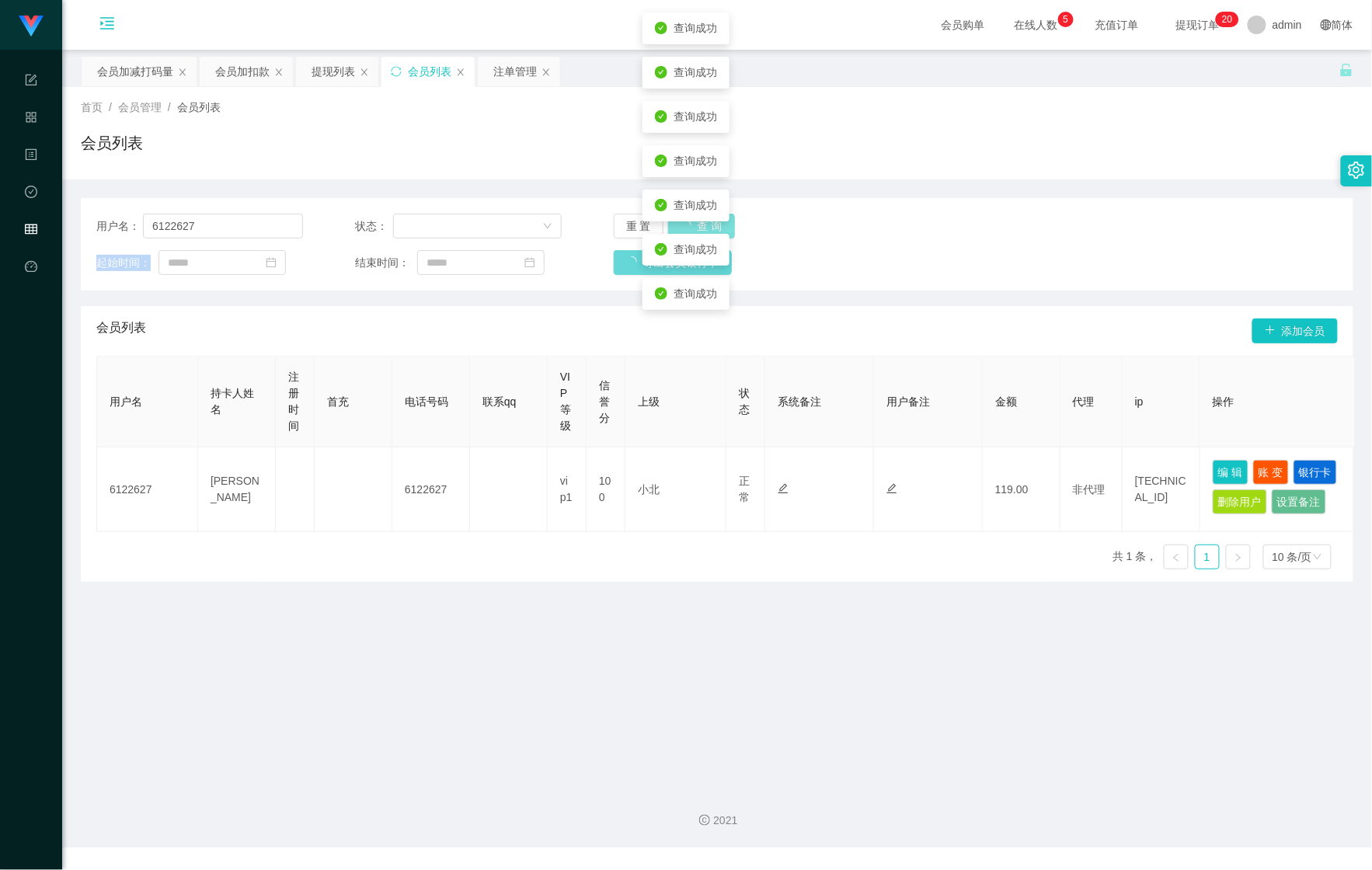
click at [669, 214] on button "查 询" at bounding box center [702, 225] width 66 height 25
click at [669, 214] on button "查 询" at bounding box center [693, 225] width 50 height 25
click at [507, 78] on div "注单管理" at bounding box center [515, 71] width 44 height 29
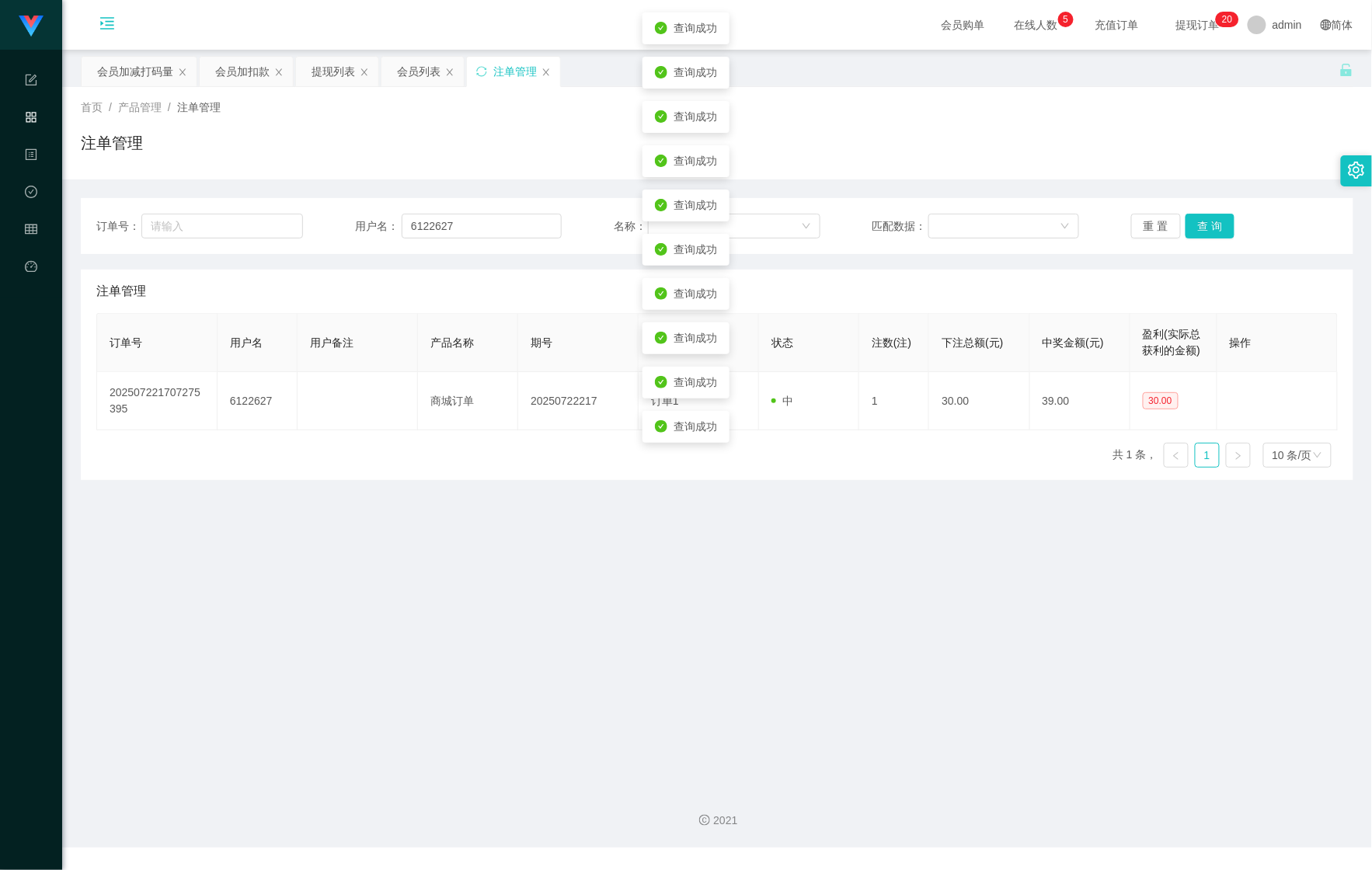
click at [1219, 240] on div "订单号： 用户名： 6122627 名称： 匹配数据： 重 置 查 询" at bounding box center [717, 225] width 1273 height 56
click at [1211, 219] on button "查 询" at bounding box center [1211, 225] width 50 height 25
click at [1211, 219] on button "查 询" at bounding box center [1219, 225] width 66 height 25
click at [1211, 219] on button "查 询" at bounding box center [1211, 225] width 50 height 25
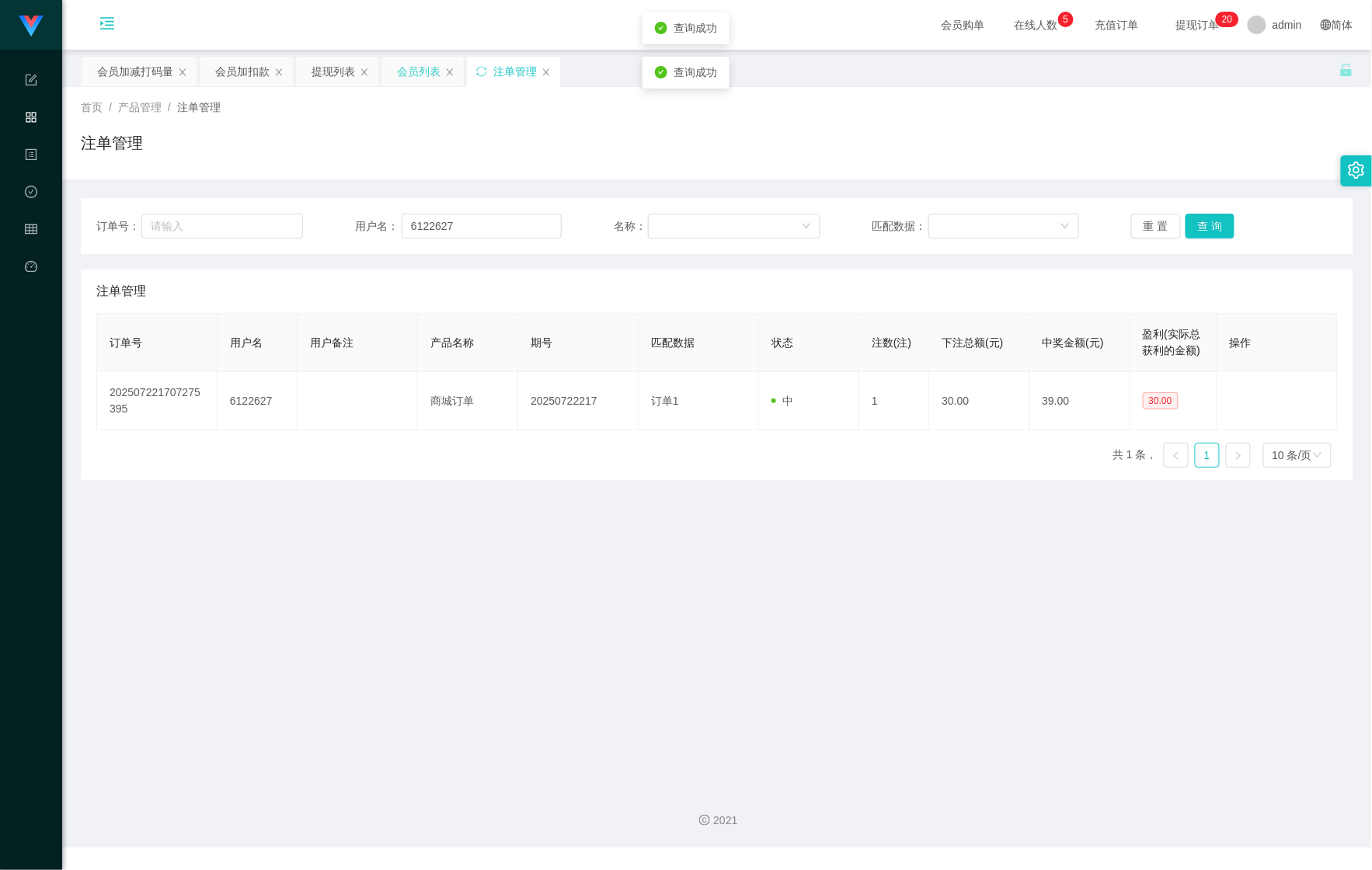
click at [411, 81] on div "会员列表" at bounding box center [419, 71] width 44 height 29
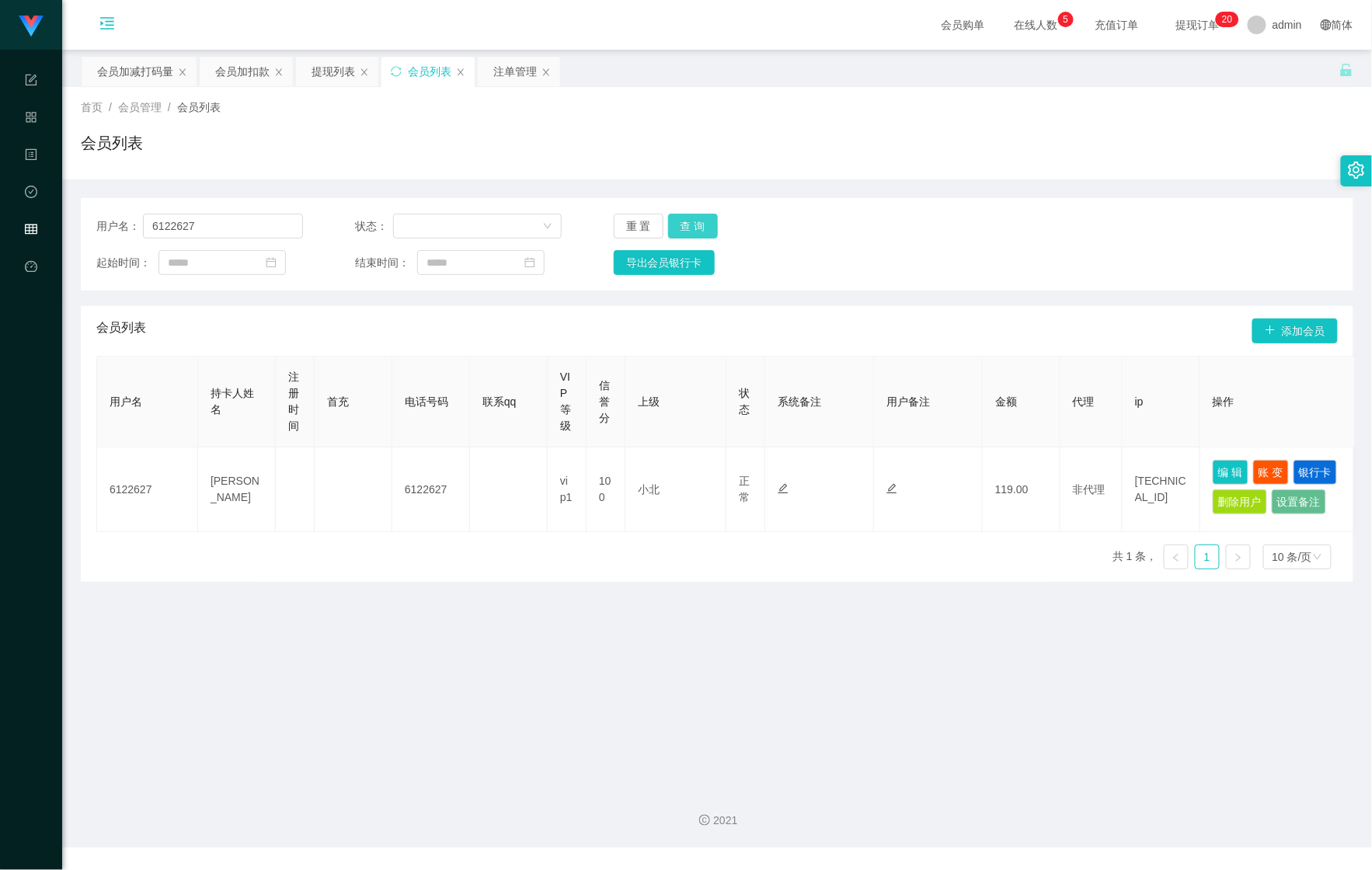
click at [703, 234] on button "查 询" at bounding box center [693, 225] width 50 height 25
click at [703, 234] on div "重 置 查 询" at bounding box center [717, 225] width 207 height 25
click at [703, 234] on button "查 询" at bounding box center [693, 225] width 50 height 25
click at [669, 214] on button "查 询" at bounding box center [702, 225] width 66 height 25
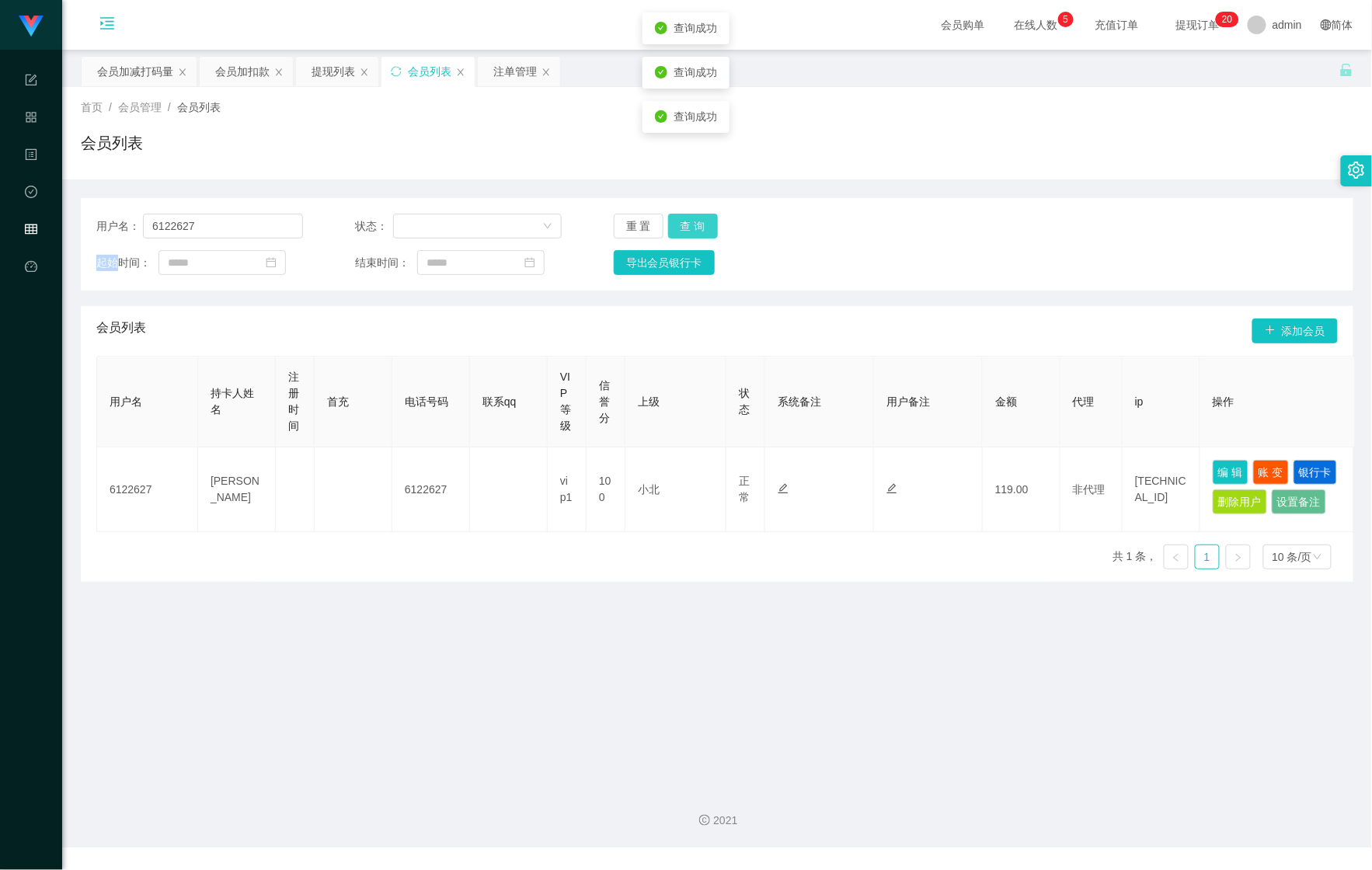
click at [669, 214] on button "查 询" at bounding box center [693, 225] width 50 height 25
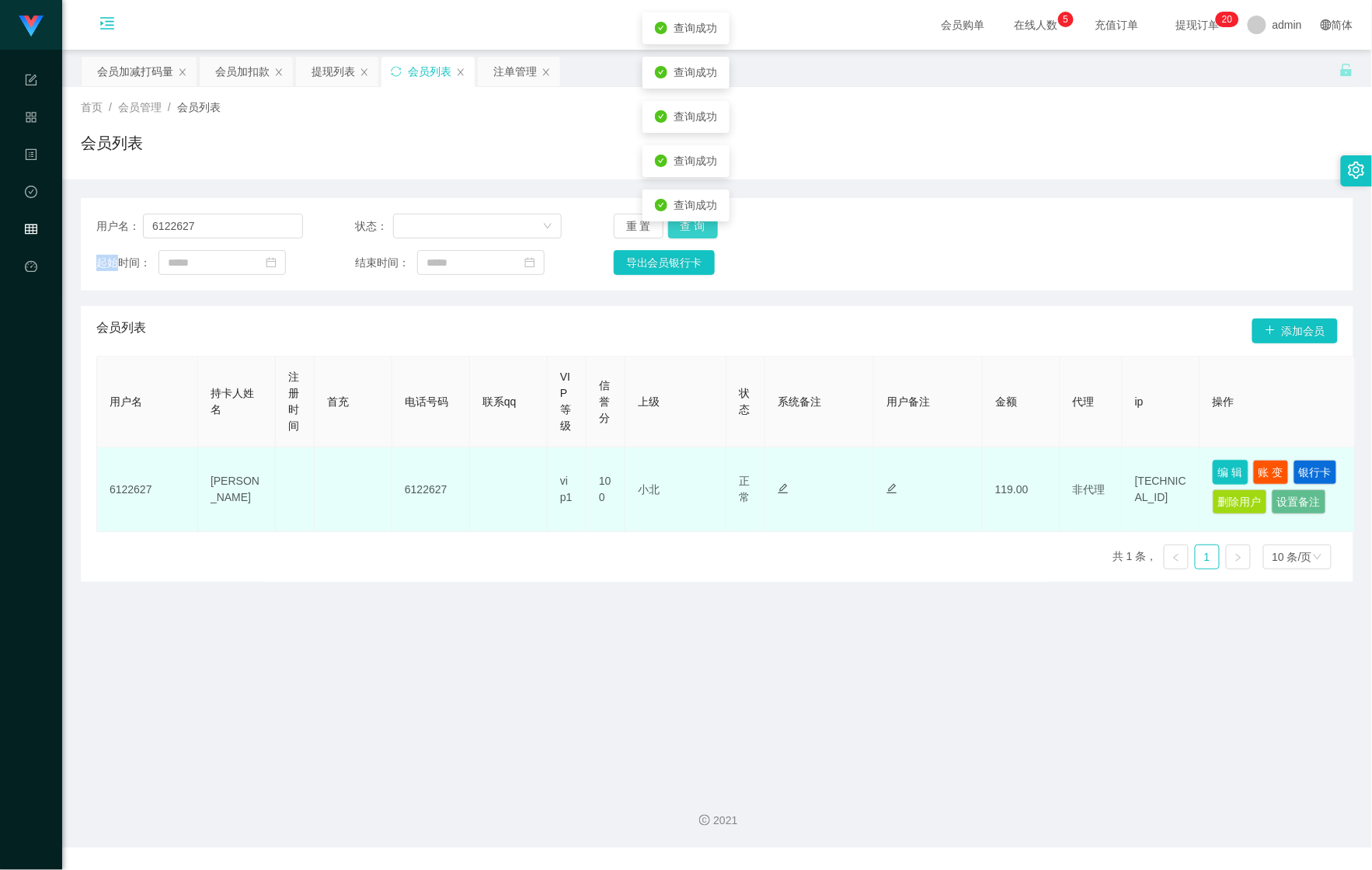
click at [669, 214] on button "查 询" at bounding box center [693, 225] width 50 height 25
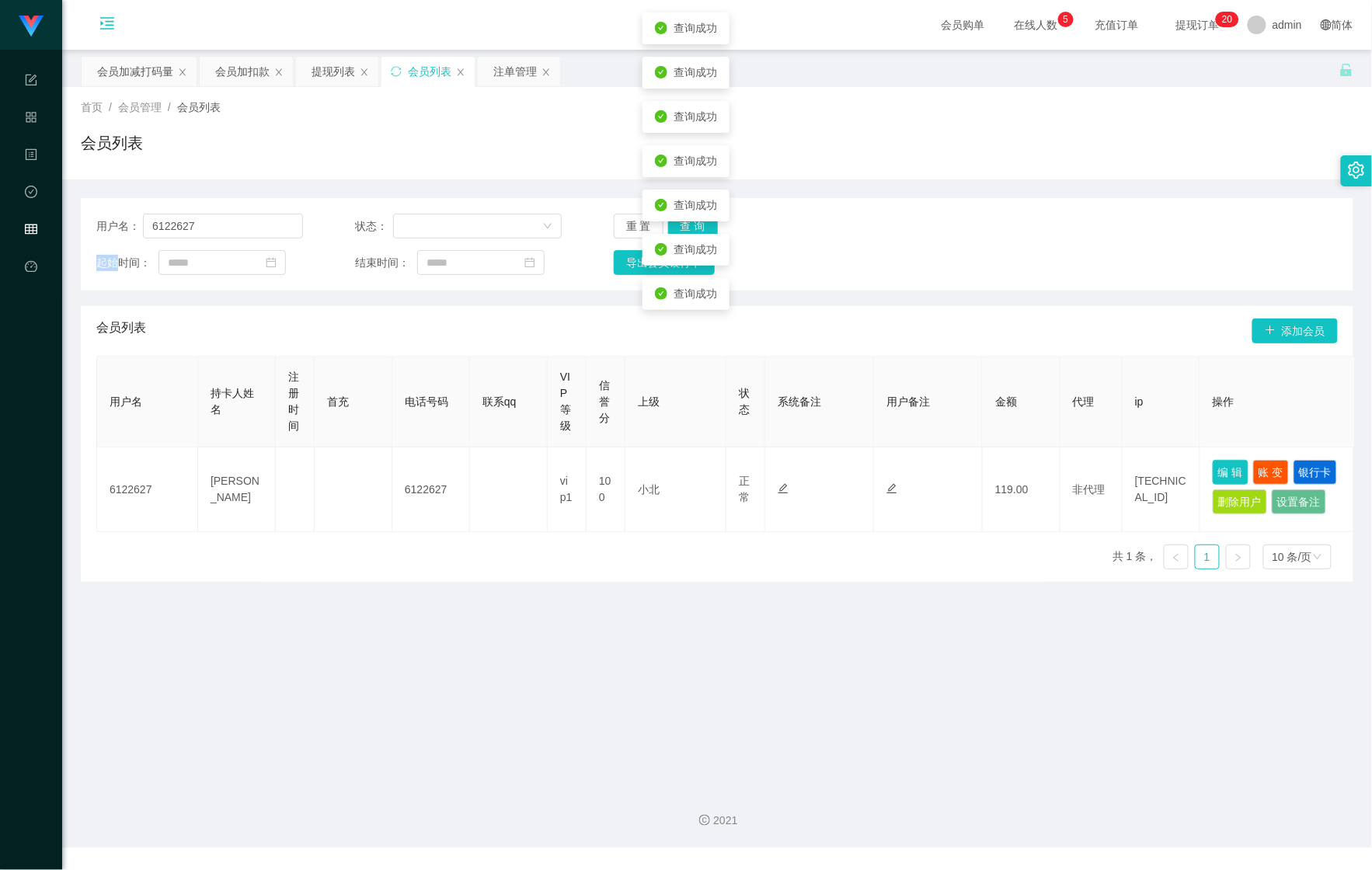
drag, startPoint x: 1241, startPoint y: 474, endPoint x: 1023, endPoint y: 513, distance: 221.5
click at [1240, 474] on button "编 辑" at bounding box center [1230, 471] width 36 height 25
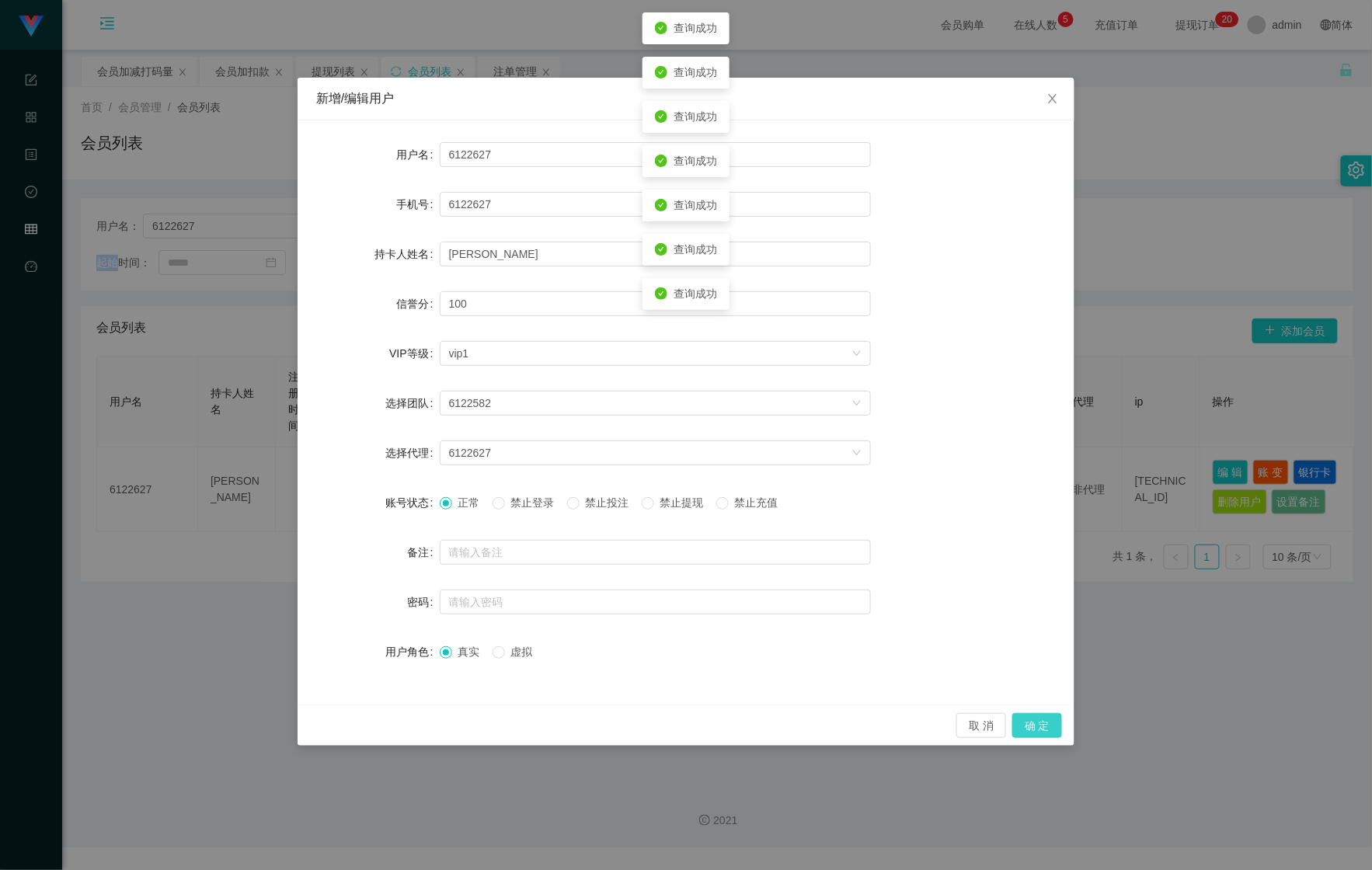
drag, startPoint x: 1039, startPoint y: 733, endPoint x: 996, endPoint y: 712, distance: 47.9
click at [1040, 733] on button "确 定" at bounding box center [1037, 725] width 50 height 25
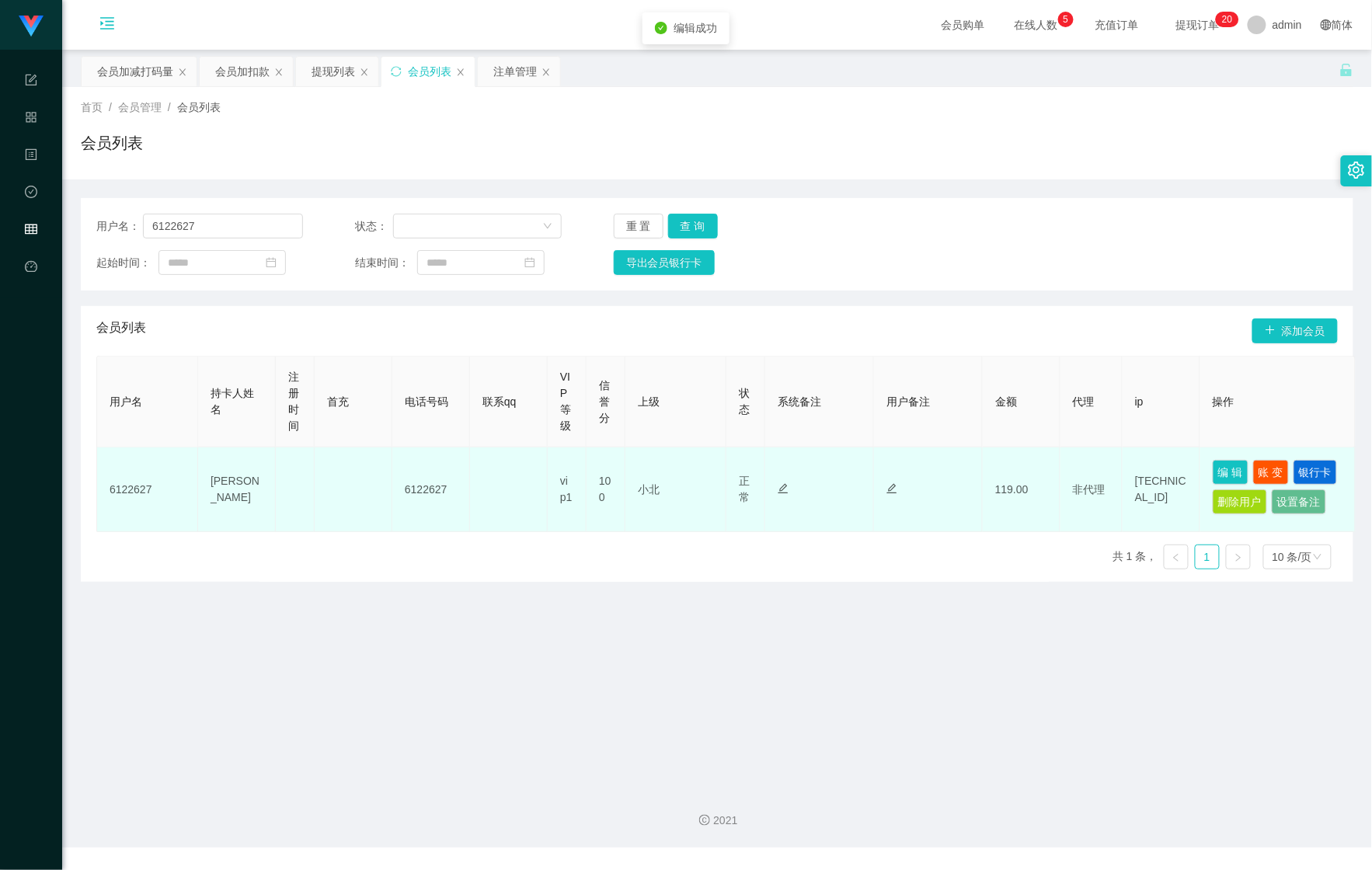
drag, startPoint x: 448, startPoint y: 603, endPoint x: 502, endPoint y: 561, distance: 68.4
click at [448, 582] on div "用户名 持卡人姓名 注册时间 首充 电话号码 联系qq VIP等级 信誉分 上级 状态 系统备注 用户备注 金额 代理 ip 操作 6122627 [PERS…" at bounding box center [717, 469] width 1241 height 226
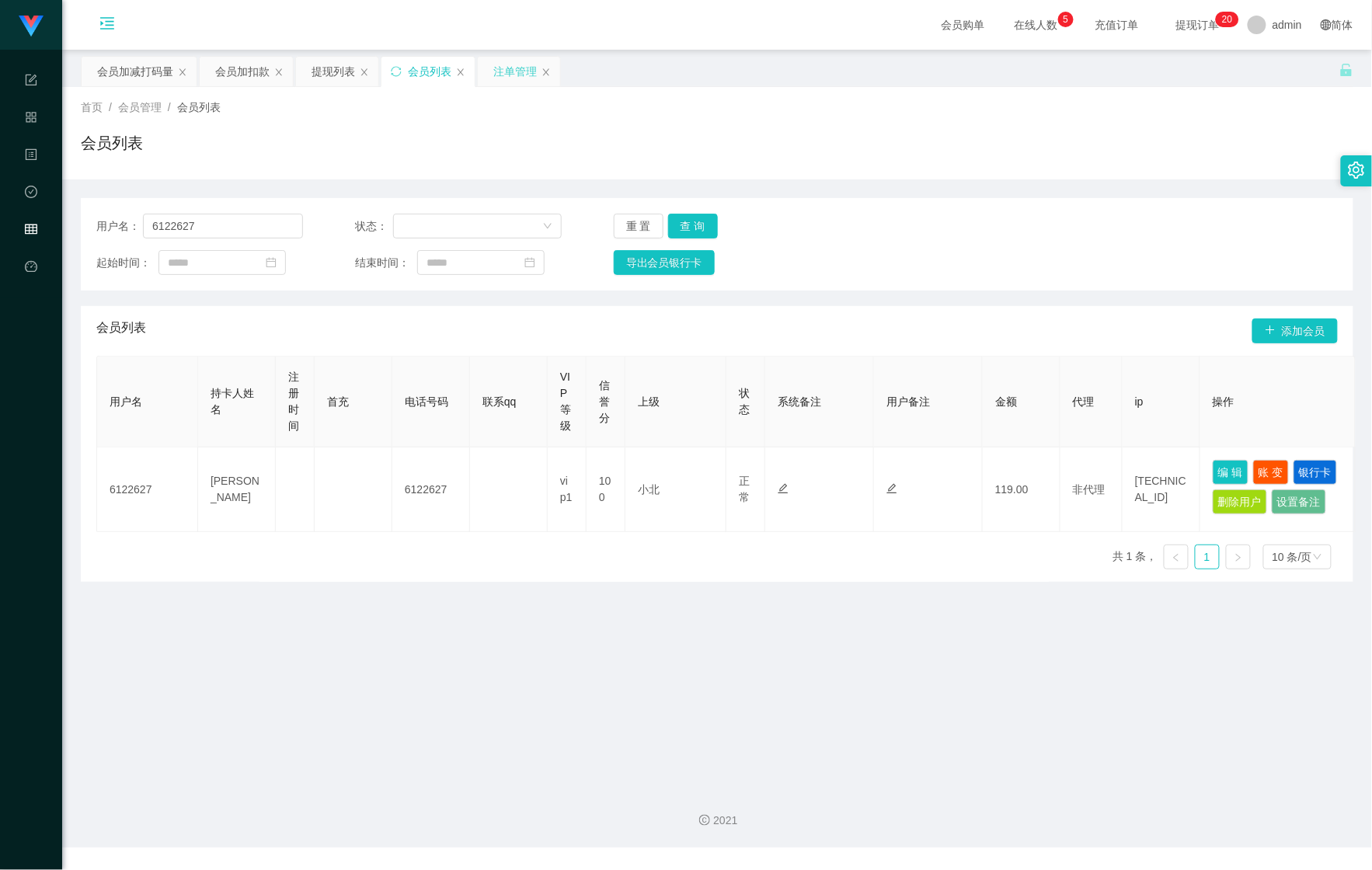
click at [516, 69] on div "注单管理" at bounding box center [515, 71] width 44 height 29
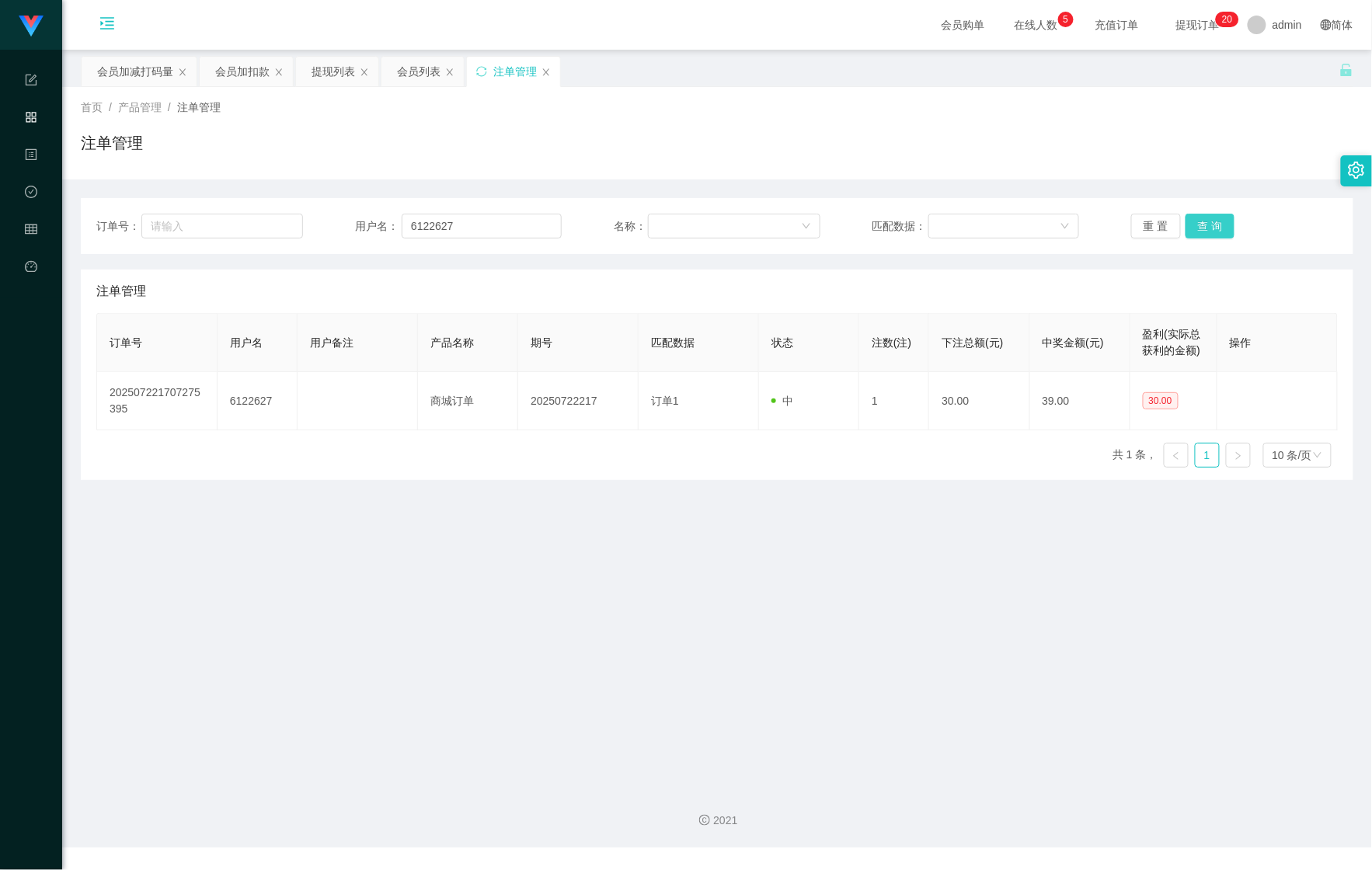
click at [1220, 214] on button "查 询" at bounding box center [1211, 225] width 50 height 25
click at [1209, 225] on button "查 询" at bounding box center [1211, 225] width 50 height 25
click at [1209, 225] on button "查 询" at bounding box center [1219, 225] width 66 height 25
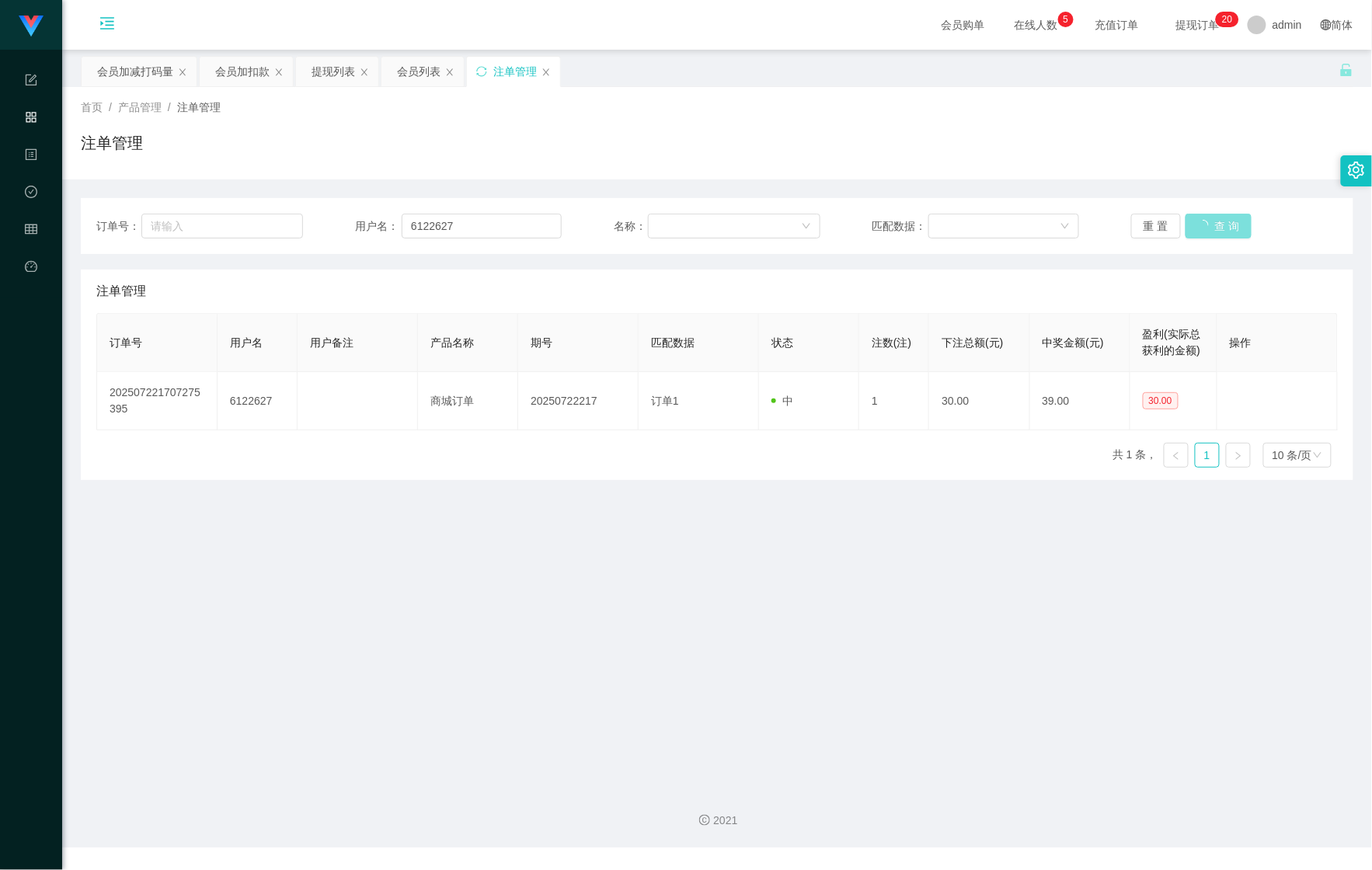
click at [1209, 225] on button "查 询" at bounding box center [1219, 225] width 66 height 25
click at [407, 69] on div "会员列表" at bounding box center [419, 71] width 44 height 29
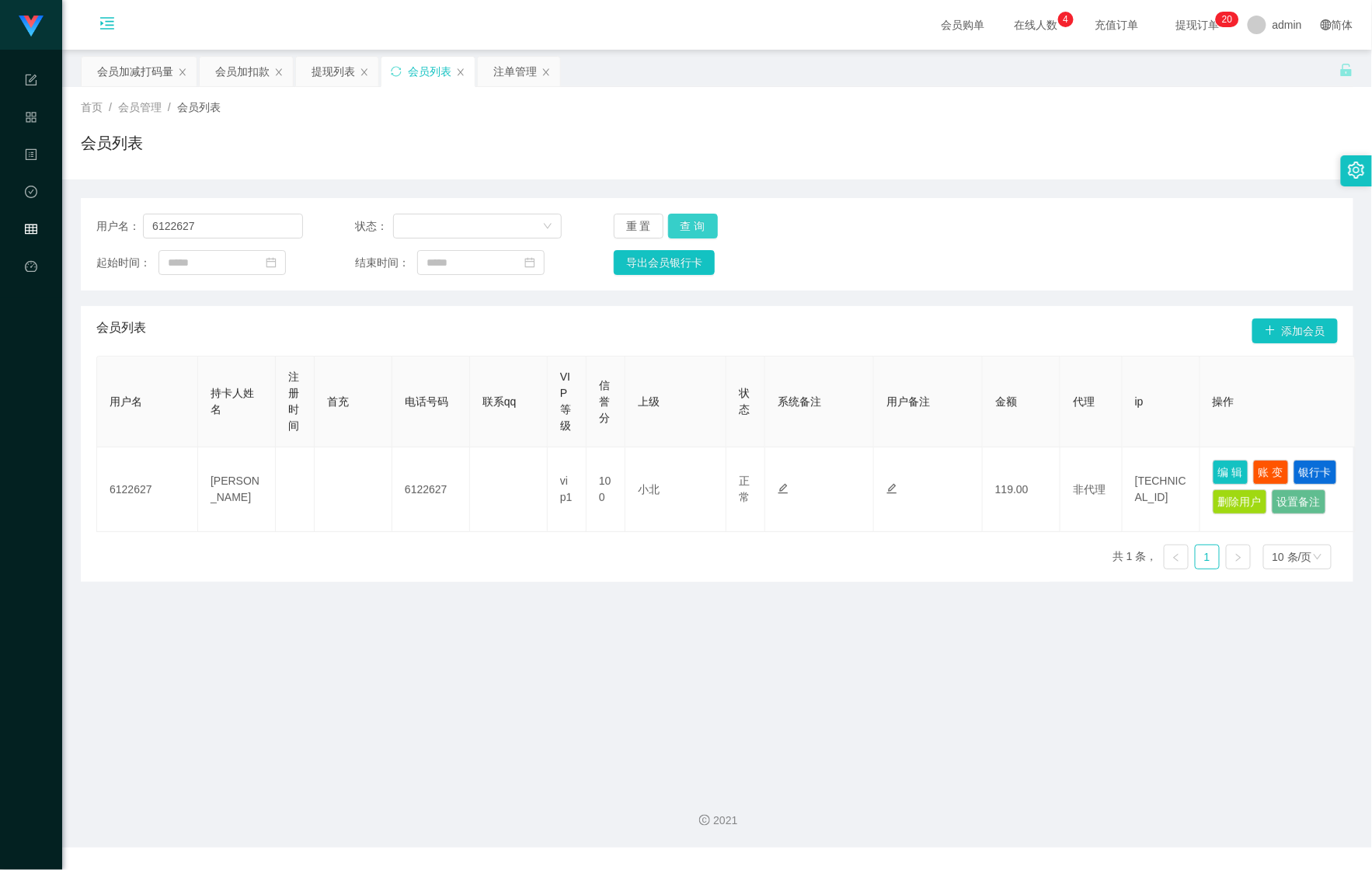
click at [669, 214] on button "查 询" at bounding box center [693, 225] width 50 height 25
click at [687, 221] on button "查 询" at bounding box center [693, 225] width 50 height 25
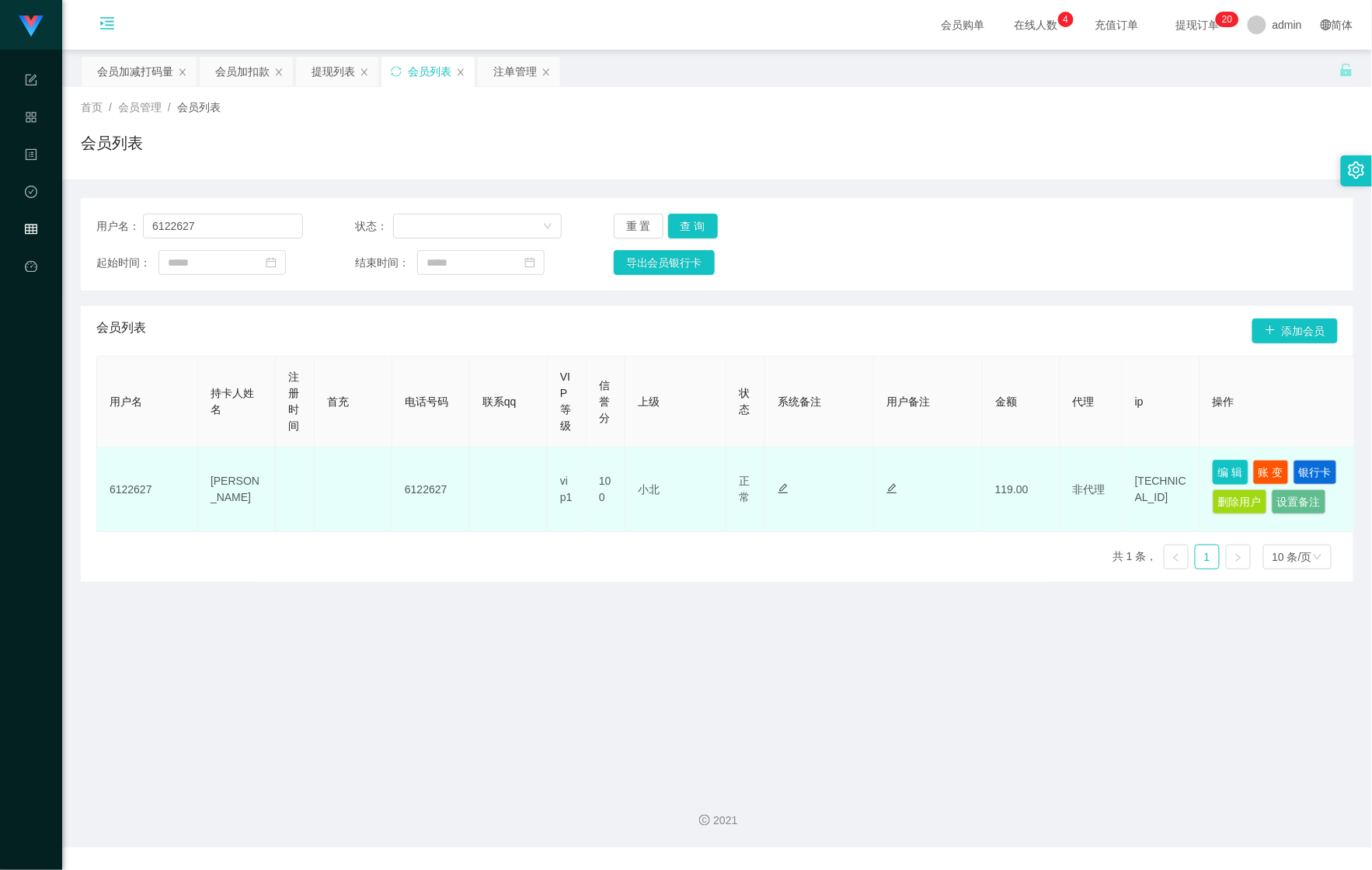
click at [1230, 469] on button "编 辑" at bounding box center [1230, 471] width 36 height 25
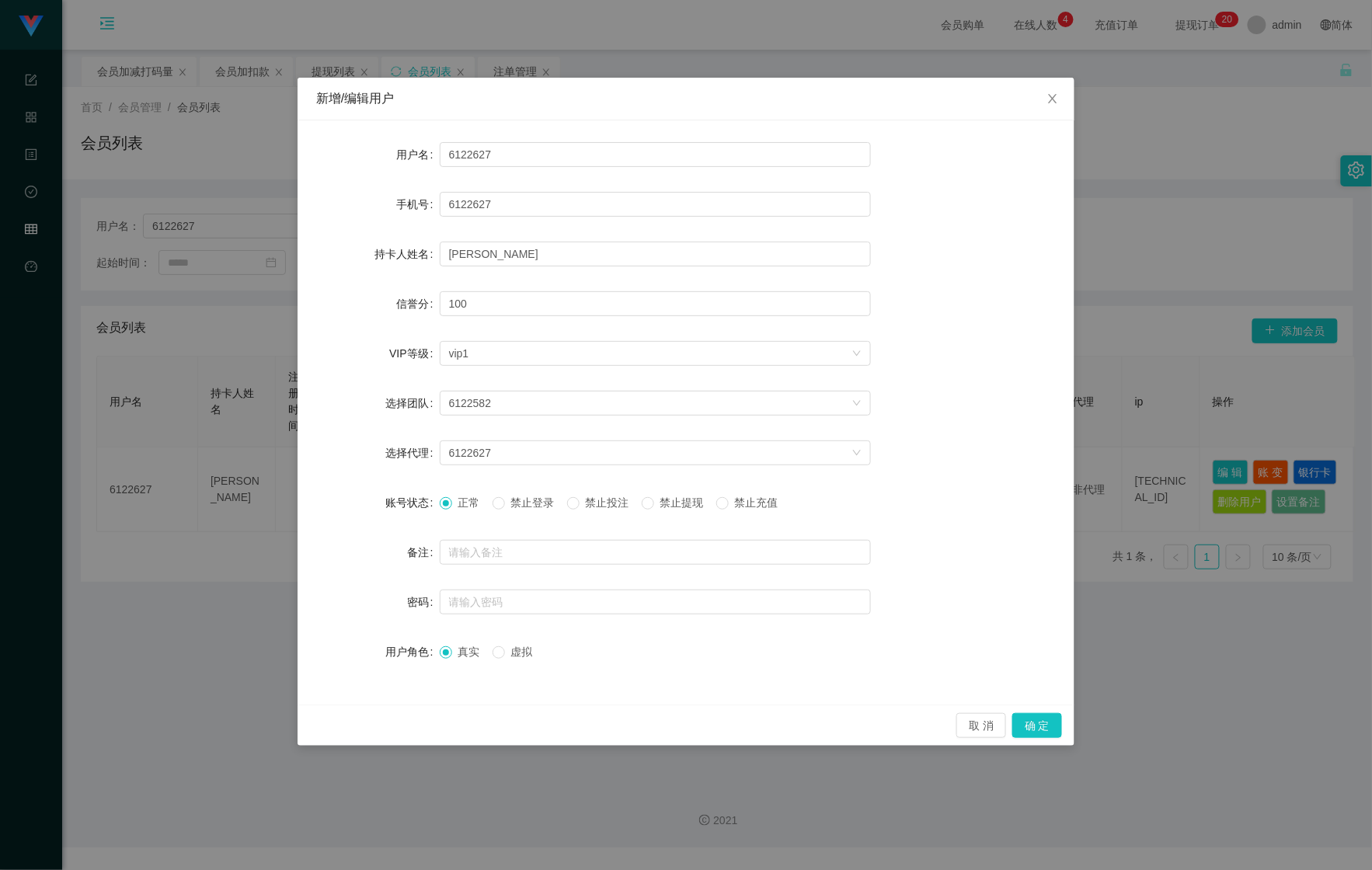
click at [600, 498] on span "禁止投注" at bounding box center [608, 503] width 56 height 13
click at [1035, 727] on button "确 定" at bounding box center [1037, 725] width 50 height 25
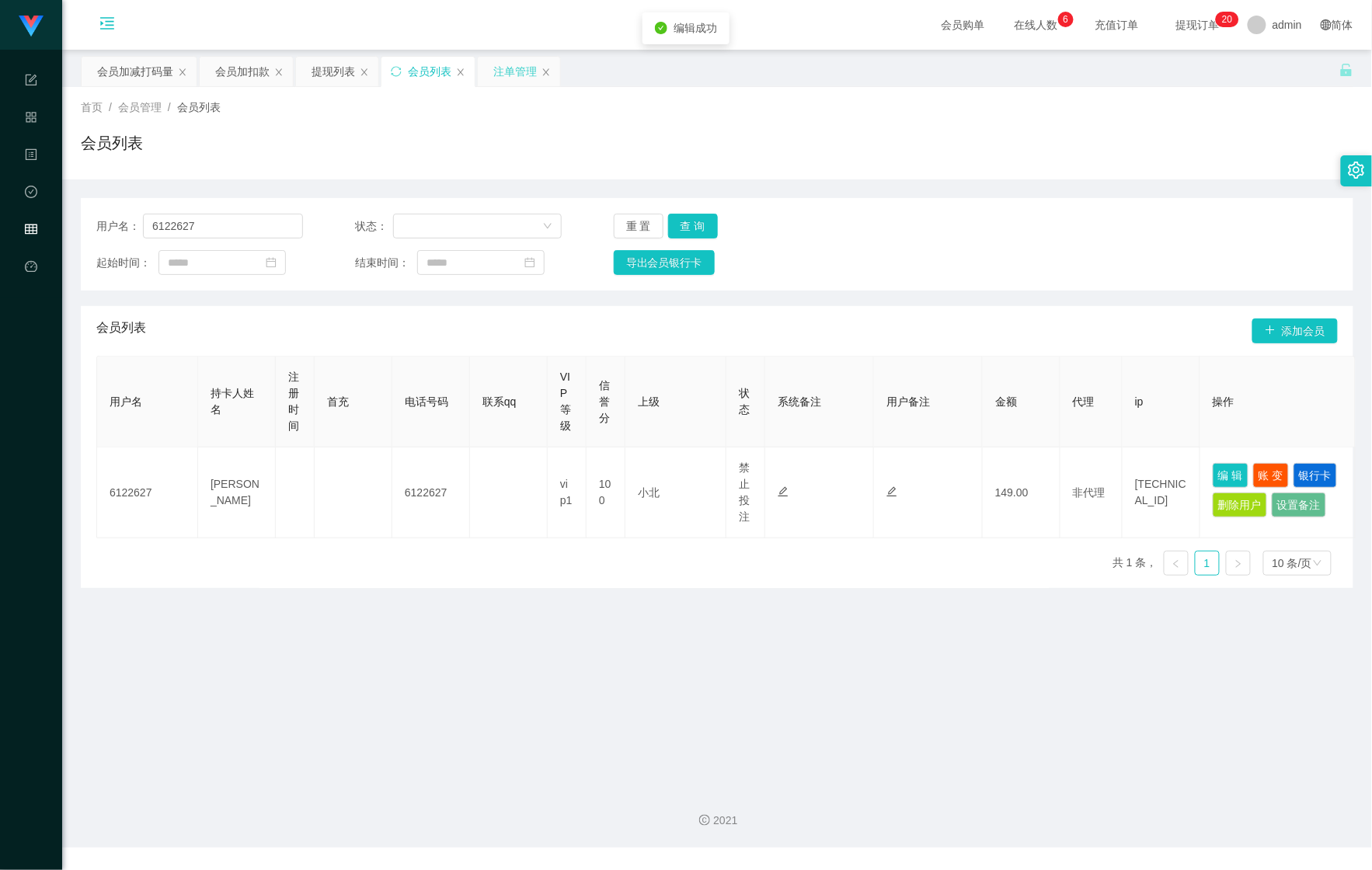
click at [511, 74] on div "注单管理" at bounding box center [515, 71] width 44 height 29
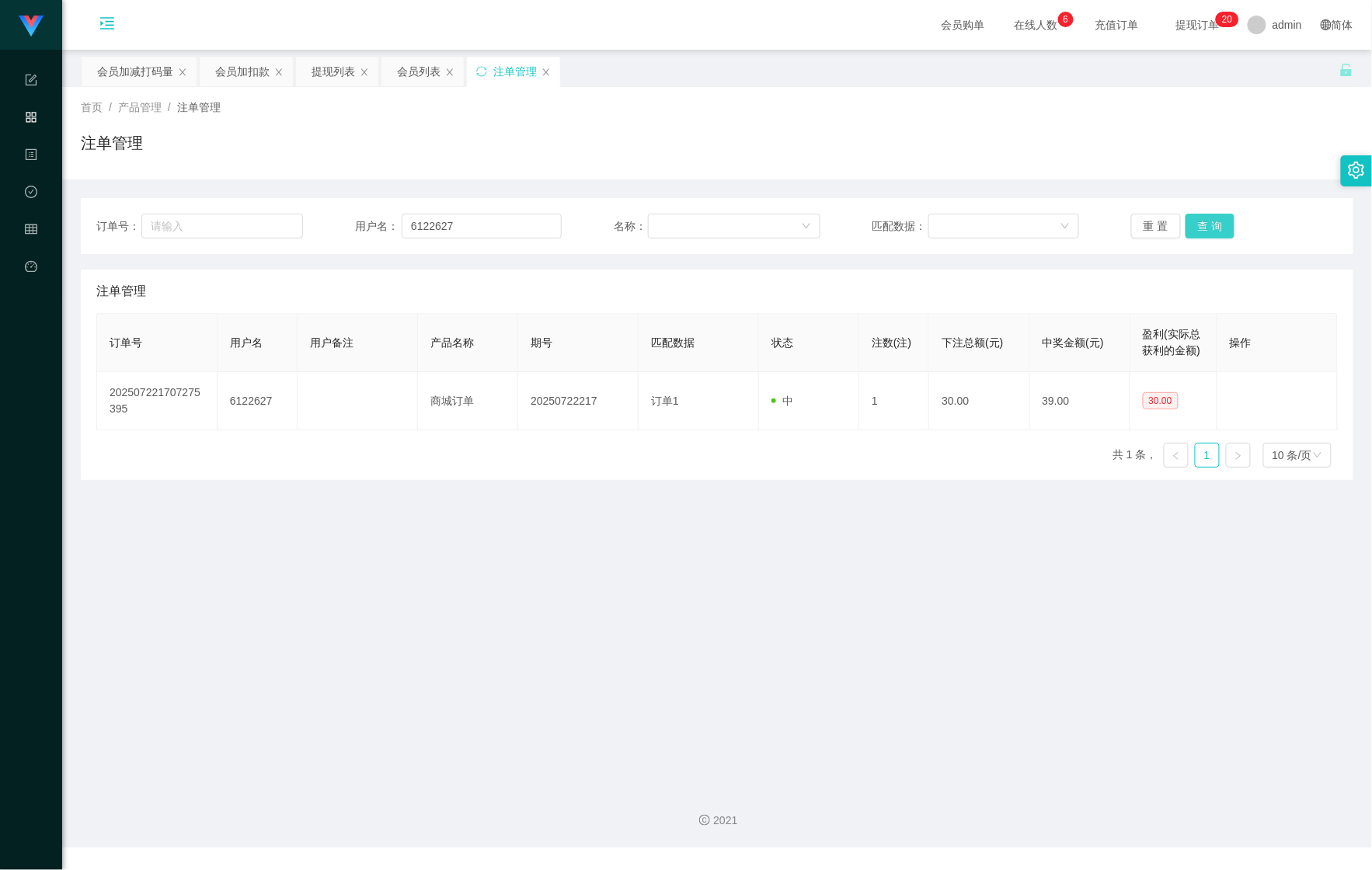
click at [1207, 228] on button "查 询" at bounding box center [1211, 225] width 50 height 25
click at [1207, 228] on div "重 置 查 询" at bounding box center [1234, 225] width 207 height 25
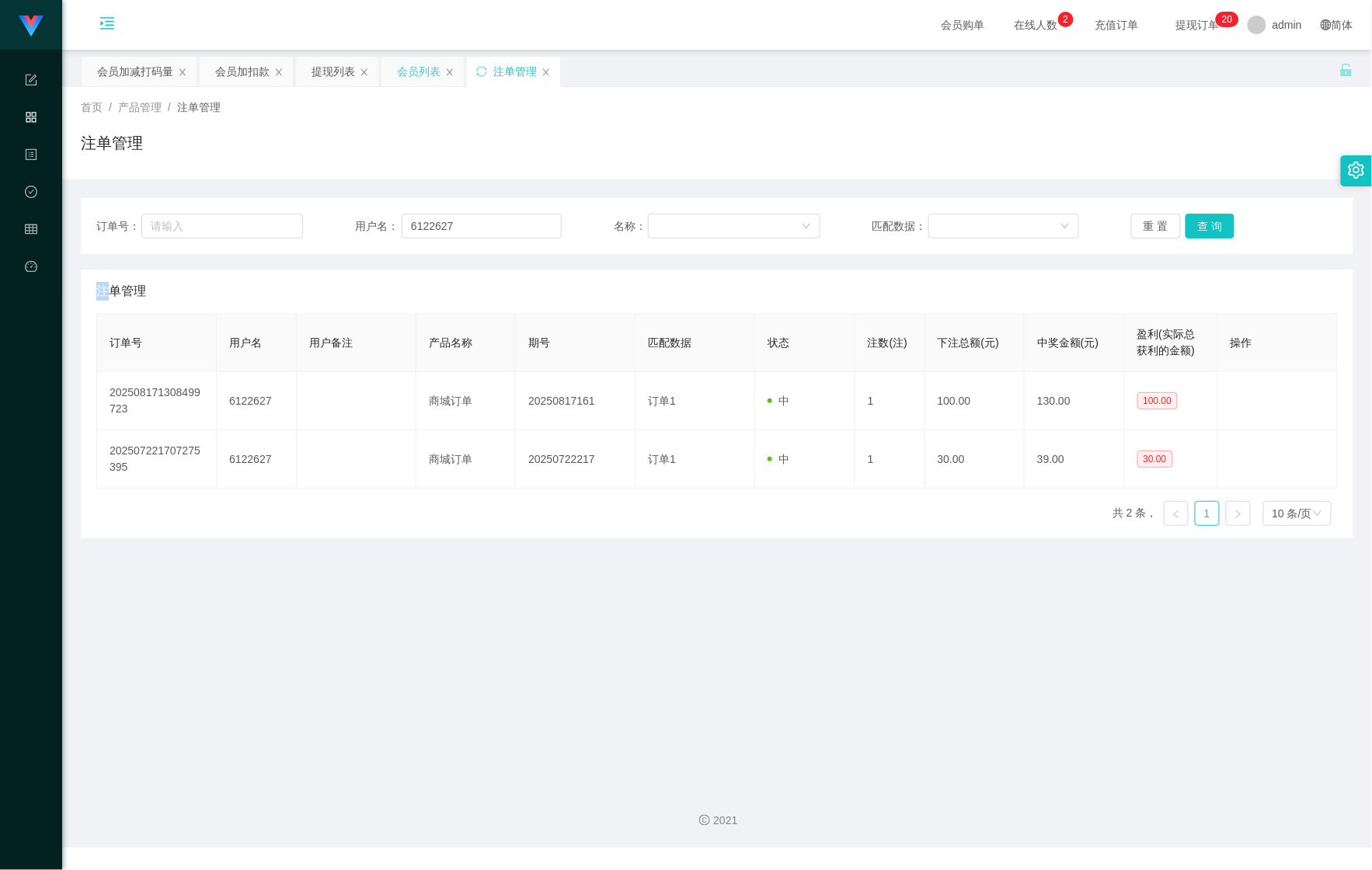
click at [417, 69] on div "会员列表" at bounding box center [419, 71] width 44 height 29
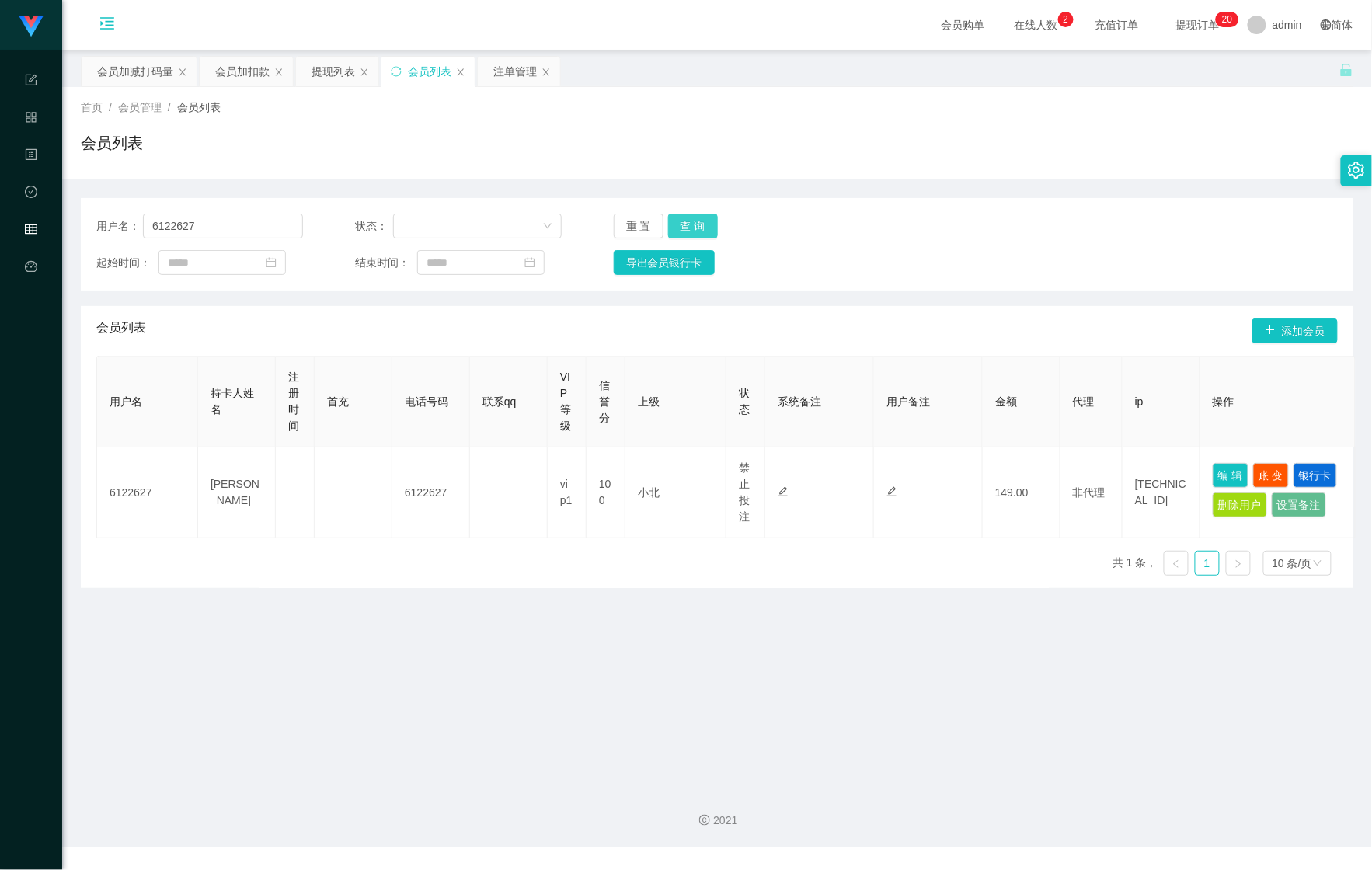
click at [688, 231] on button "查 询" at bounding box center [693, 225] width 50 height 25
click at [691, 231] on button "查 询" at bounding box center [693, 225] width 50 height 25
